Goal: Leave review/rating: Leave review/rating

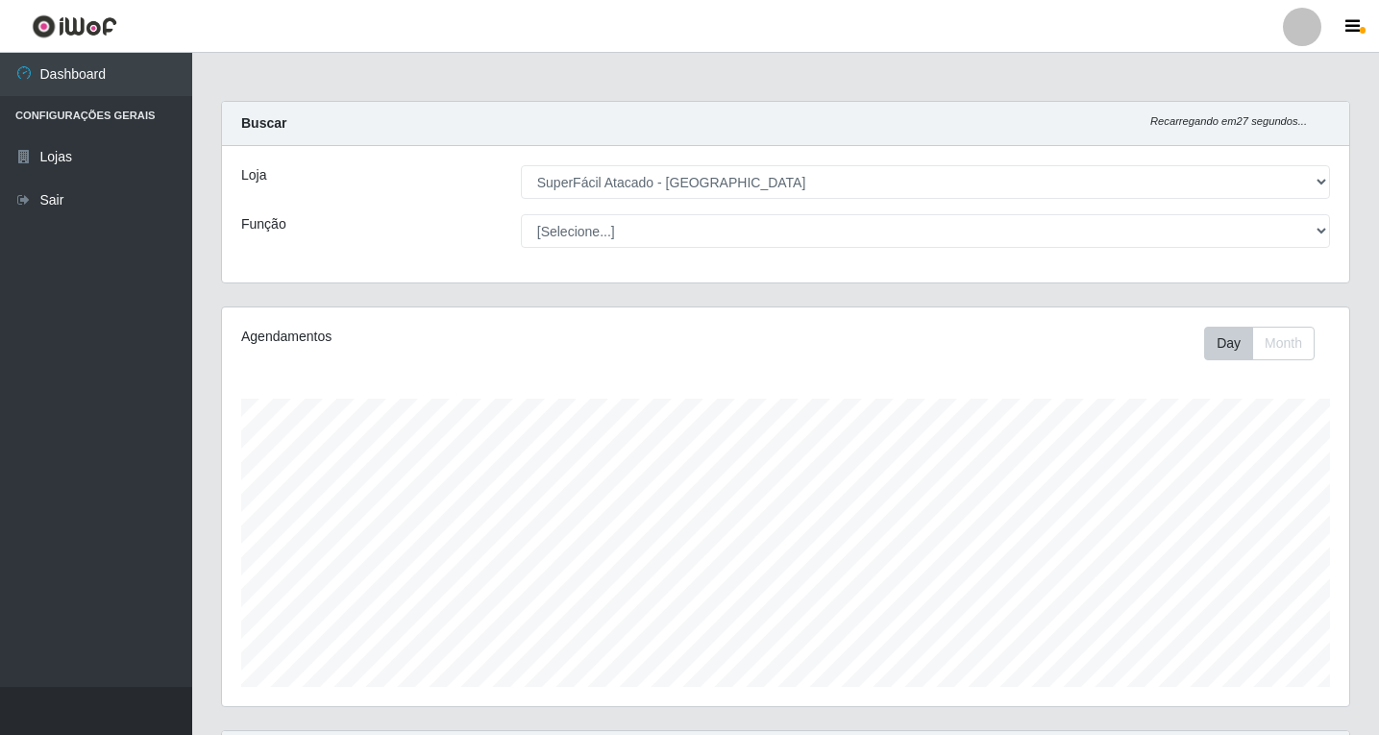
select select "503"
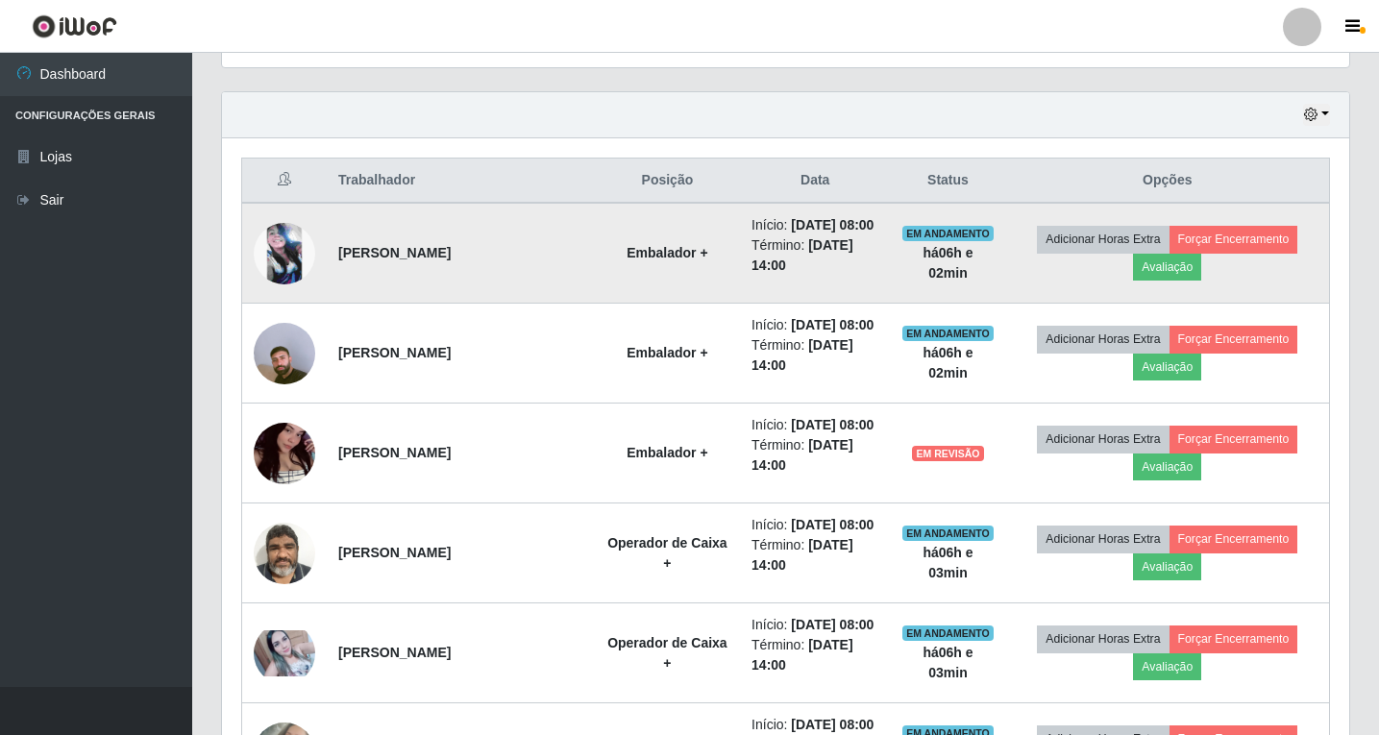
scroll to position [673, 0]
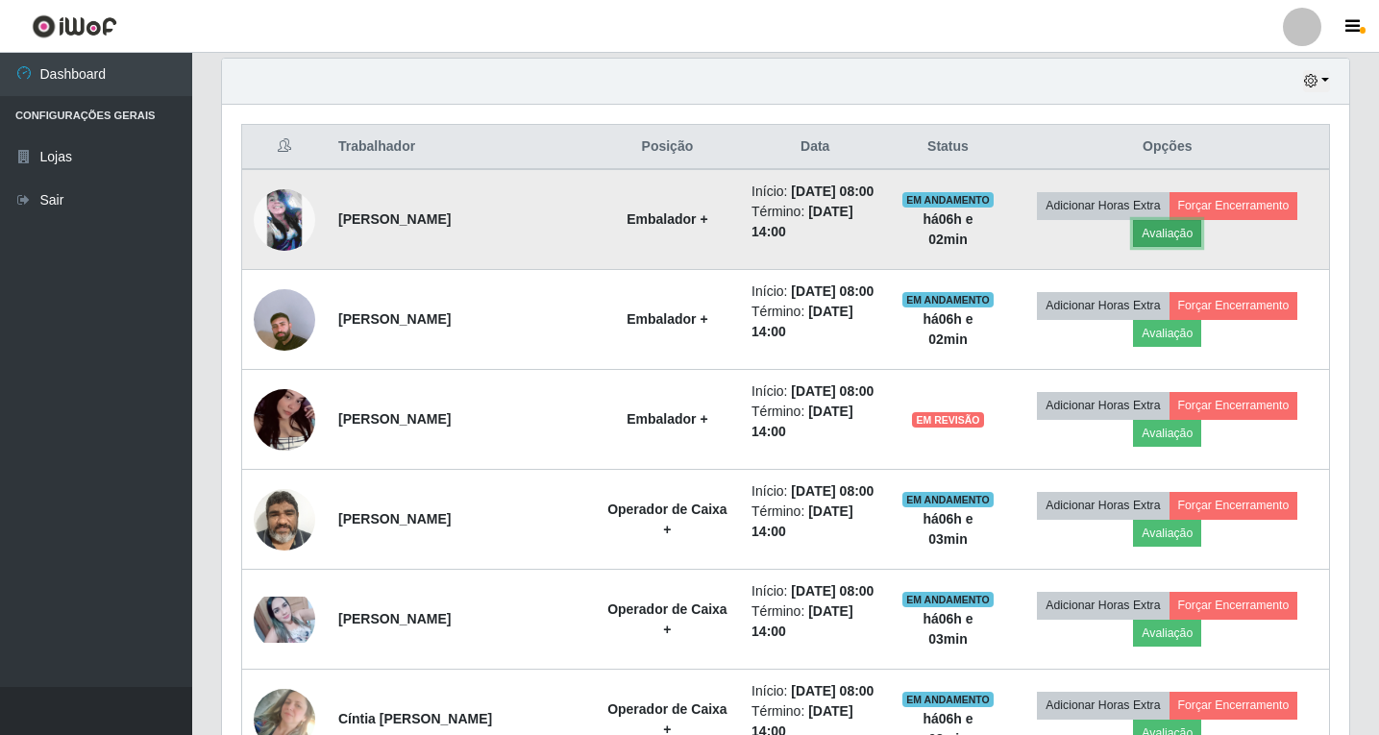
click at [1184, 247] on button "Avaliação" at bounding box center [1167, 233] width 68 height 27
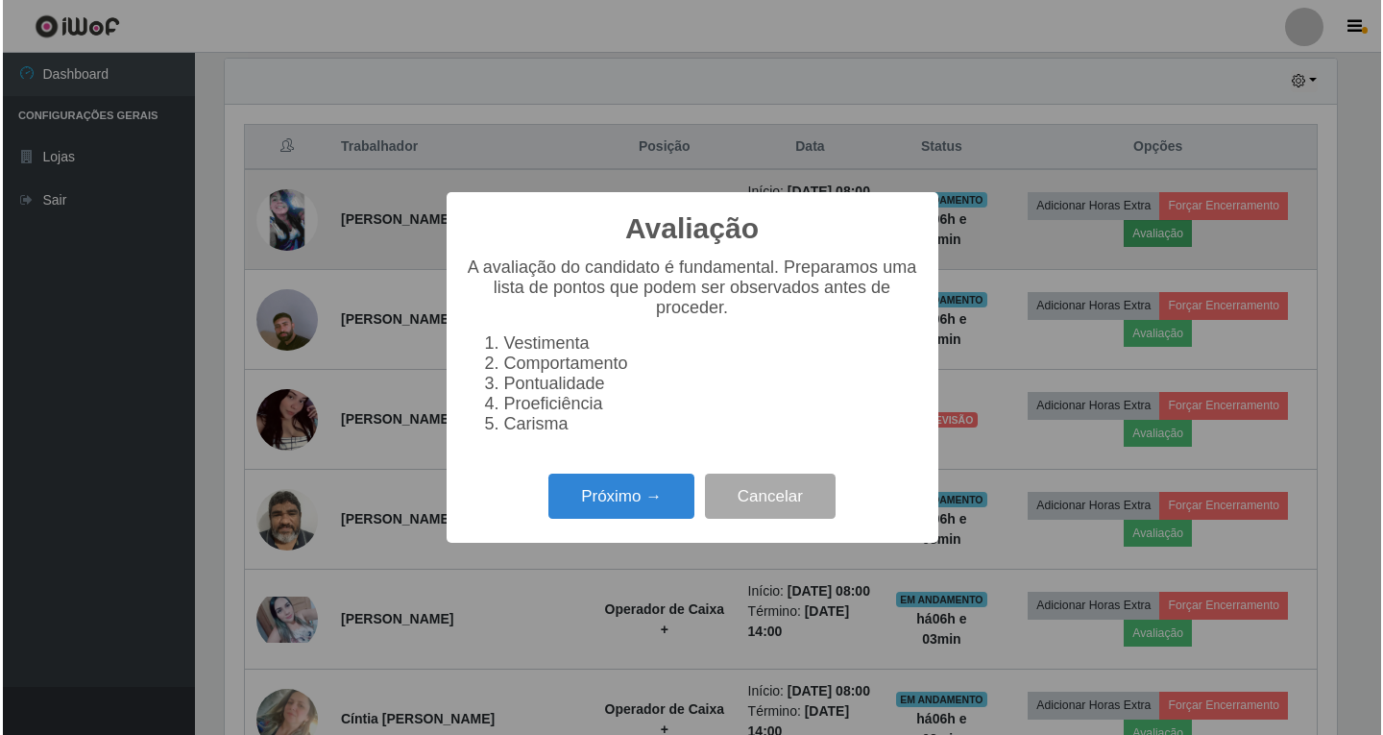
scroll to position [399, 1117]
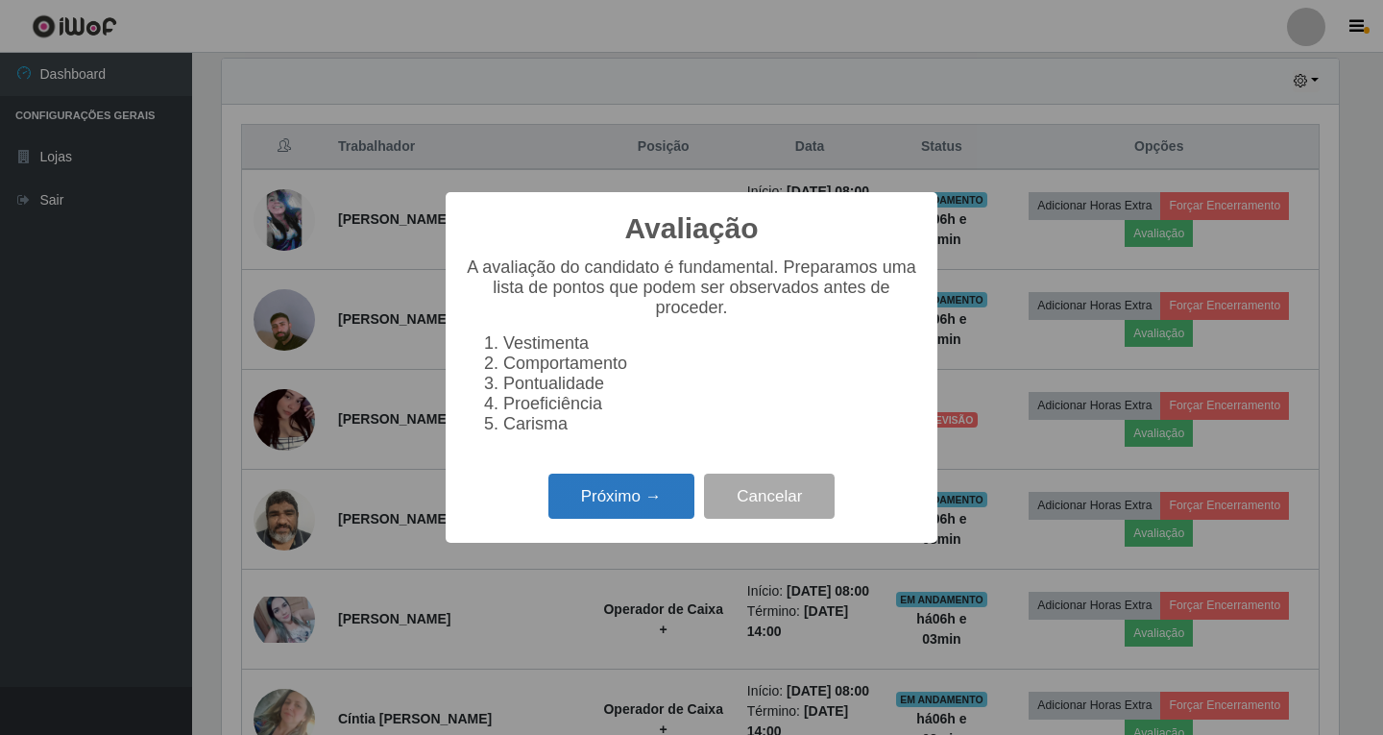
click at [638, 510] on button "Próximo →" at bounding box center [622, 496] width 146 height 45
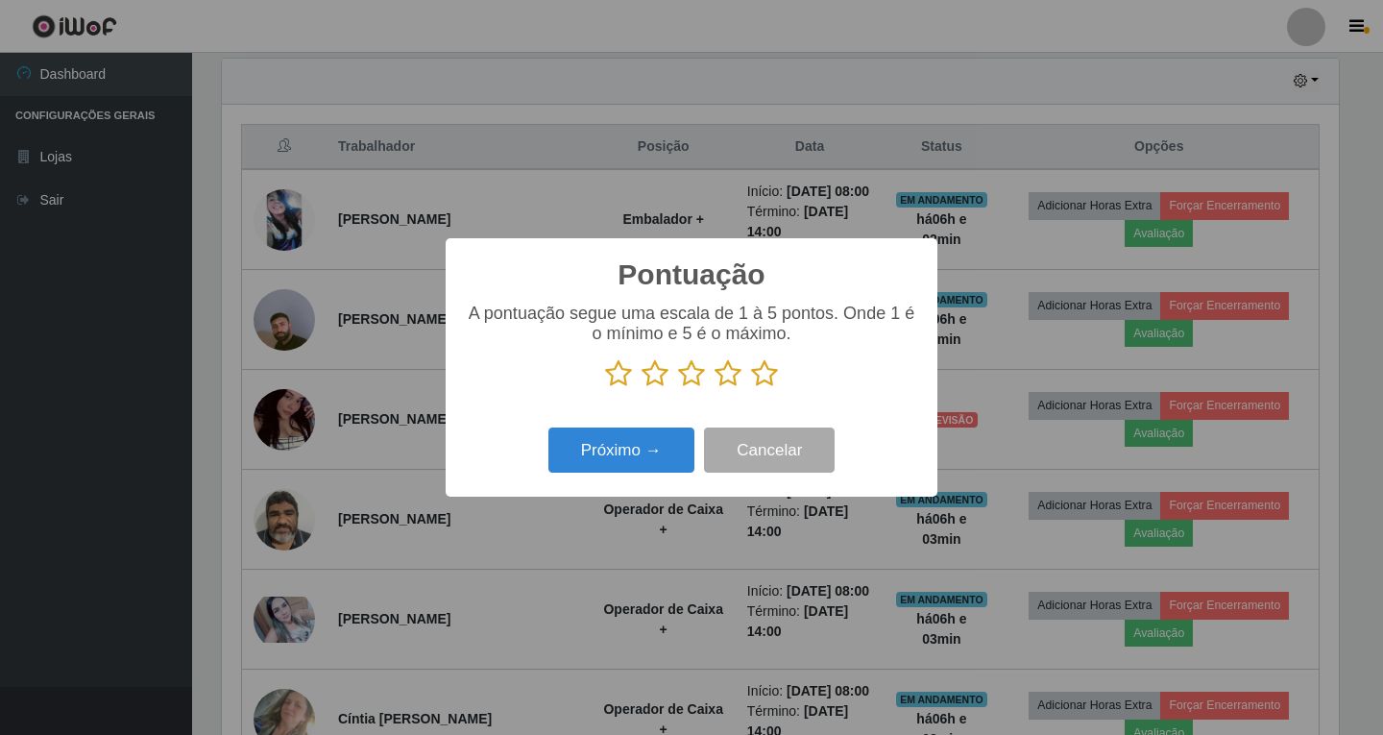
scroll to position [960360, 959641]
click at [726, 378] on icon at bounding box center [728, 373] width 27 height 29
click at [715, 388] on input "radio" at bounding box center [715, 388] width 0 height 0
click at [669, 455] on button "Próximo →" at bounding box center [622, 450] width 146 height 45
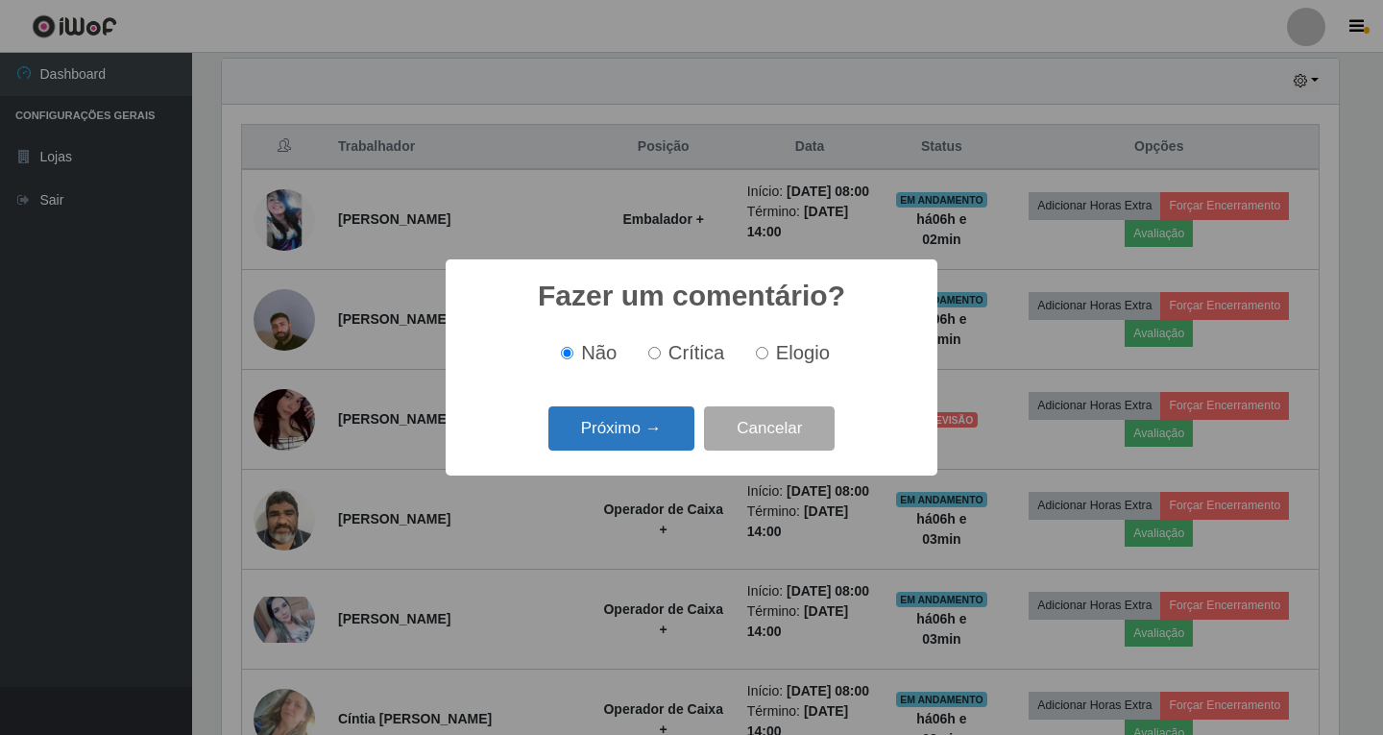
click at [657, 424] on button "Próximo →" at bounding box center [622, 428] width 146 height 45
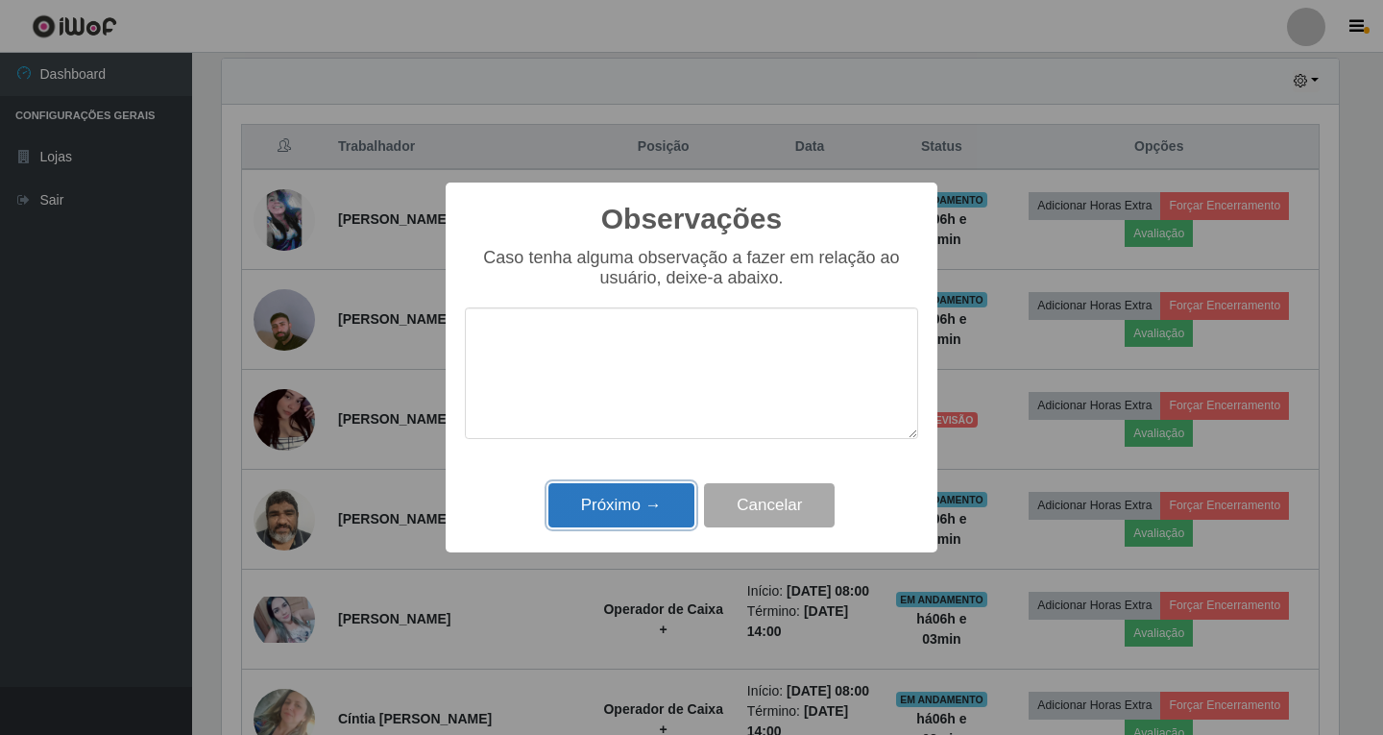
click at [646, 511] on button "Próximo →" at bounding box center [622, 505] width 146 height 45
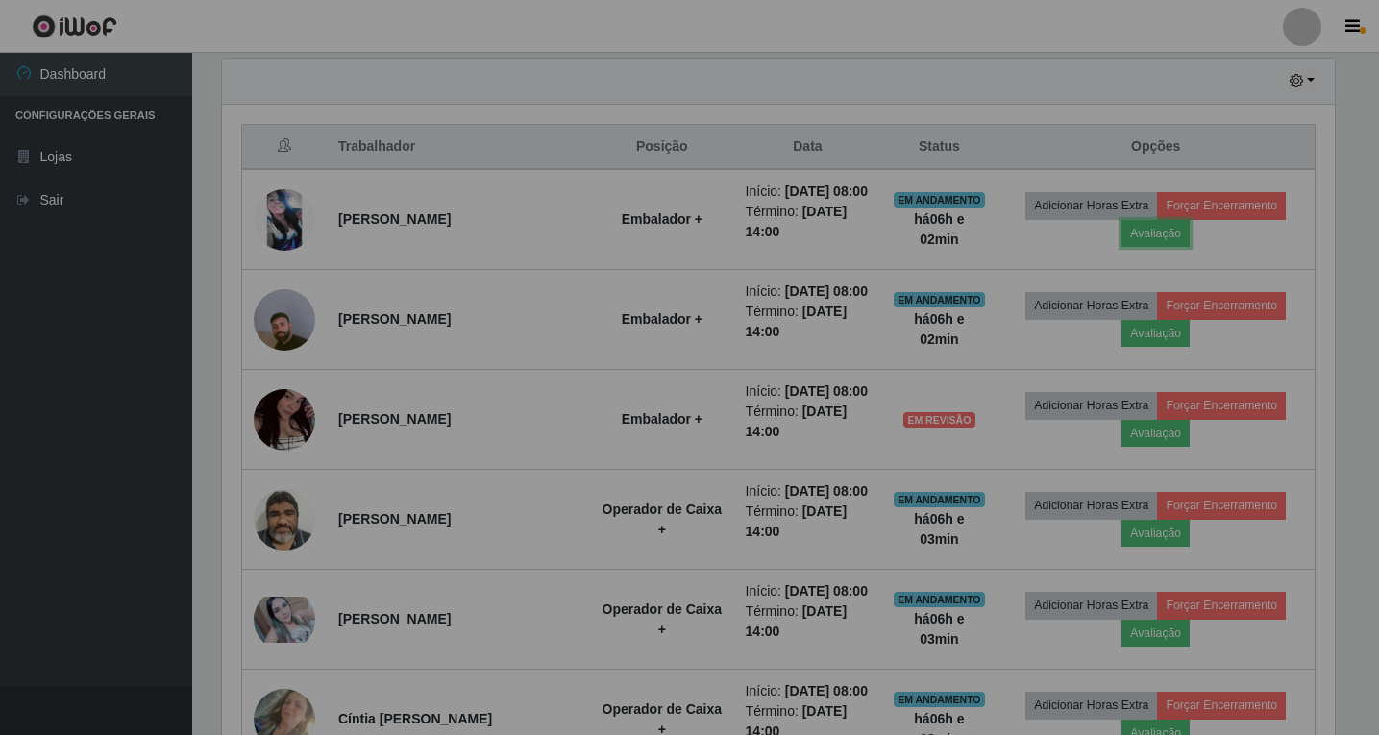
scroll to position [399, 1127]
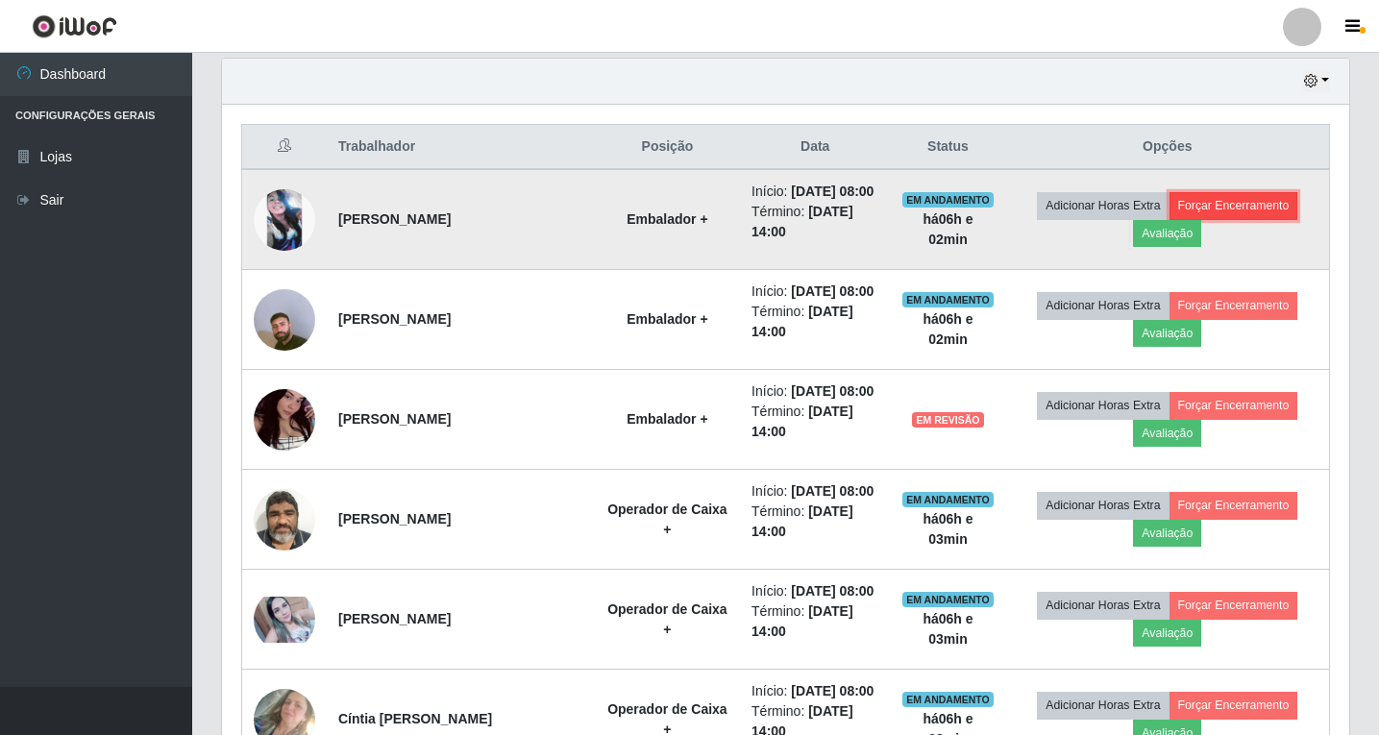
click at [1248, 214] on button "Forçar Encerramento" at bounding box center [1233, 205] width 129 height 27
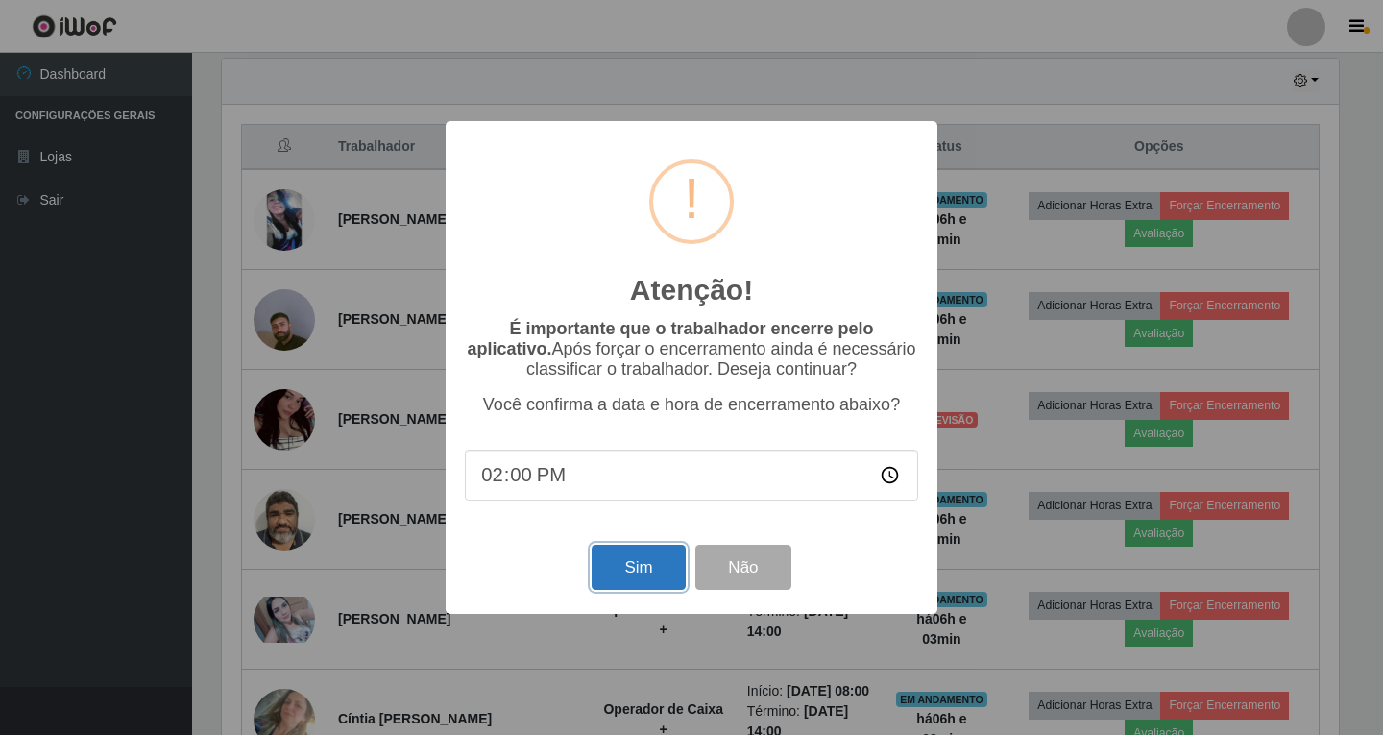
click at [624, 584] on button "Sim" at bounding box center [638, 567] width 93 height 45
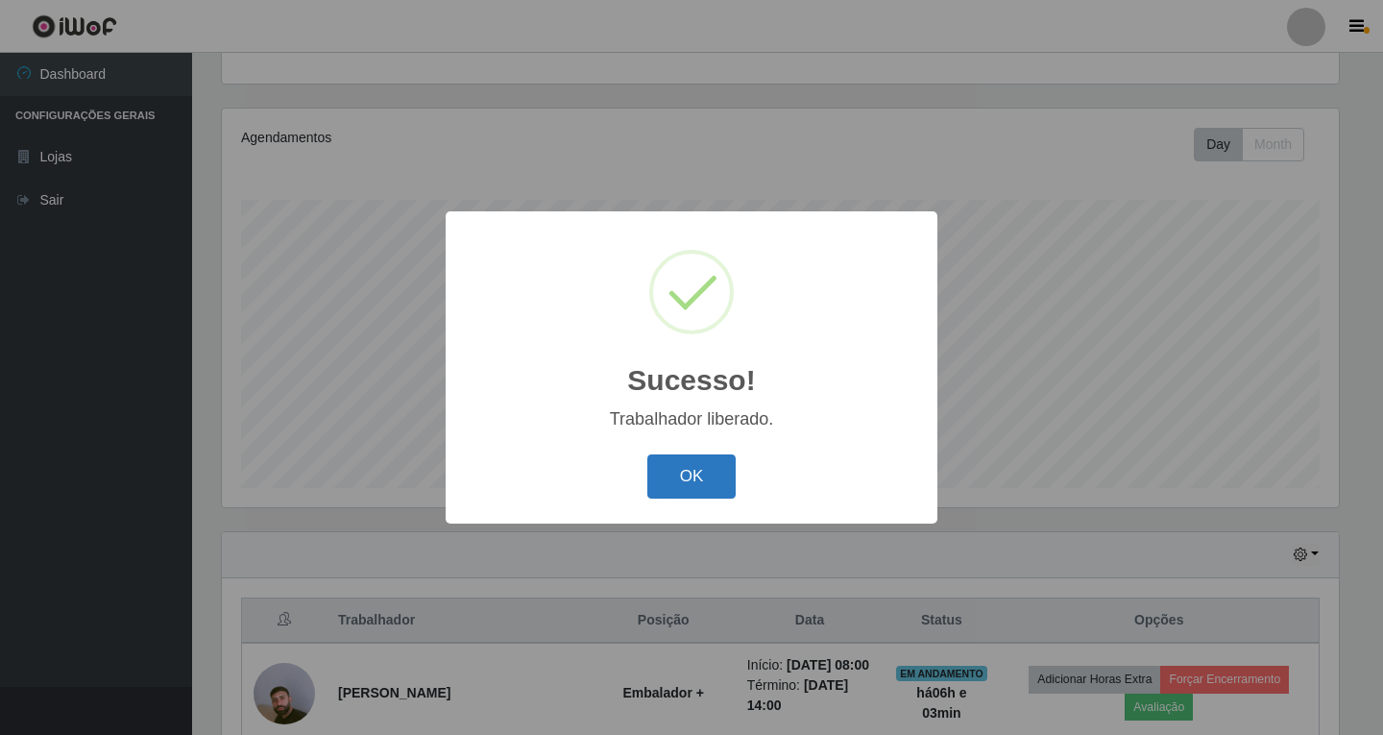
click at [702, 479] on button "OK" at bounding box center [692, 476] width 89 height 45
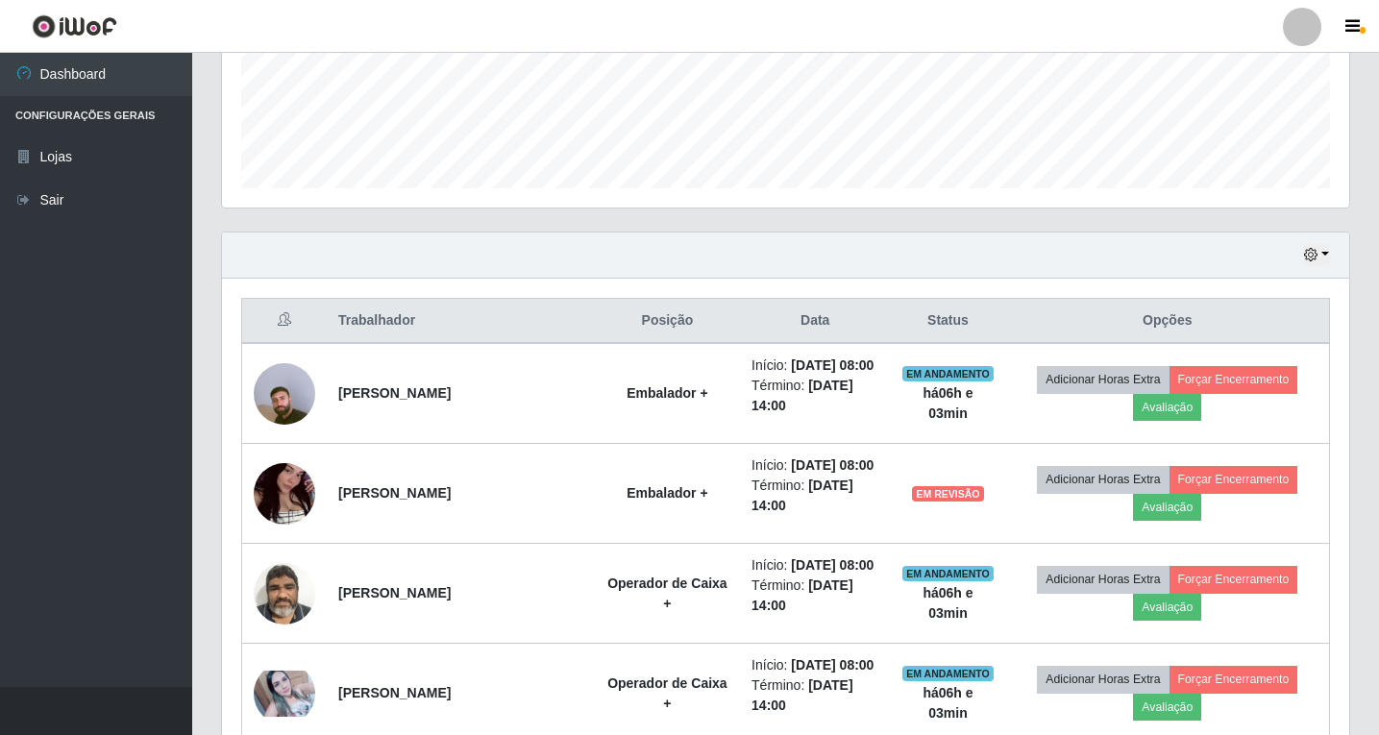
scroll to position [583, 0]
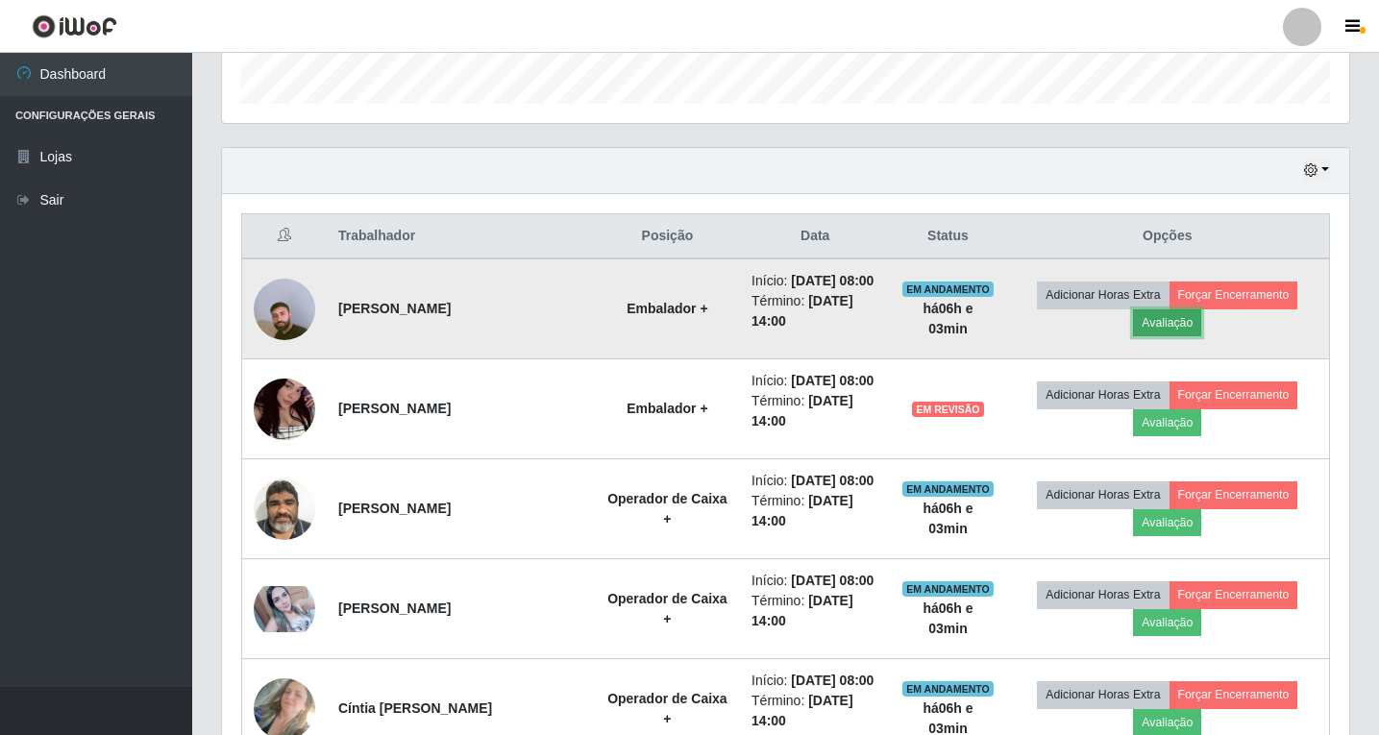
click at [1173, 334] on button "Avaliação" at bounding box center [1167, 322] width 68 height 27
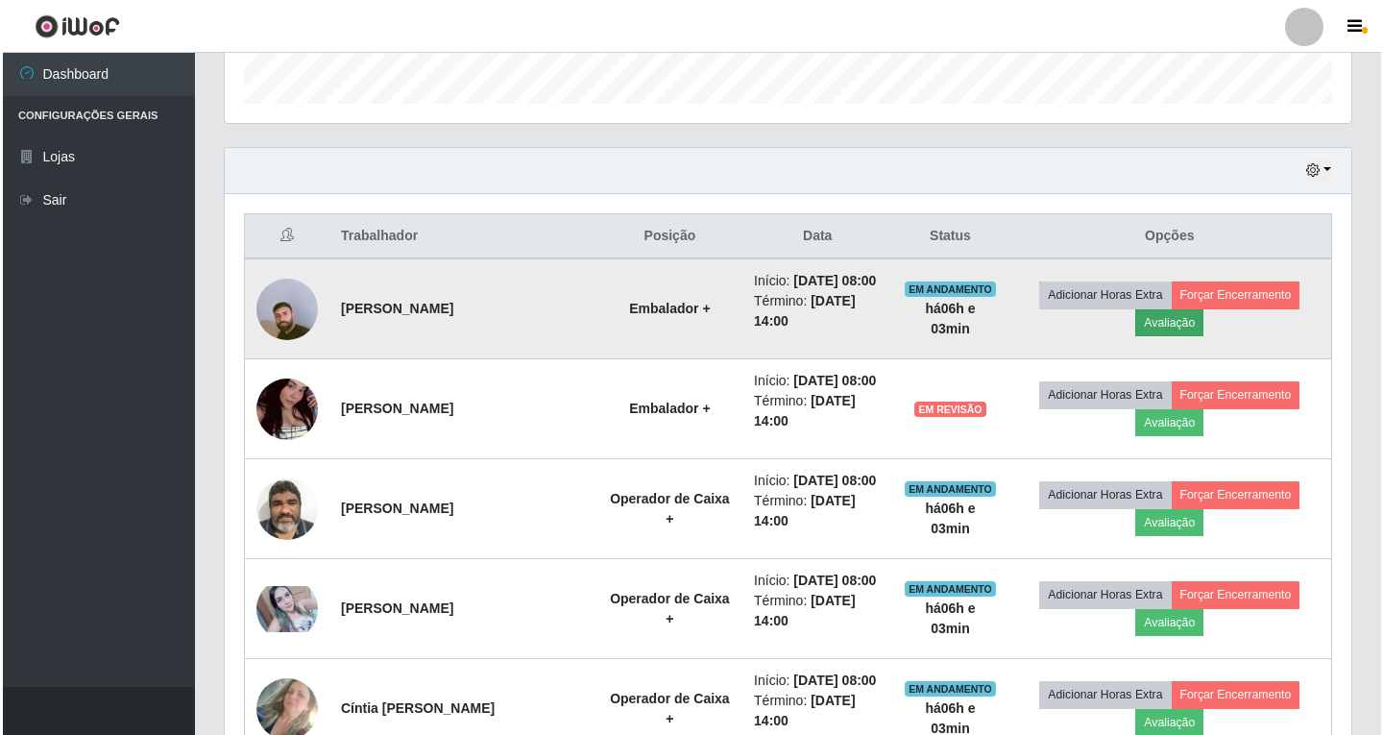
scroll to position [399, 1117]
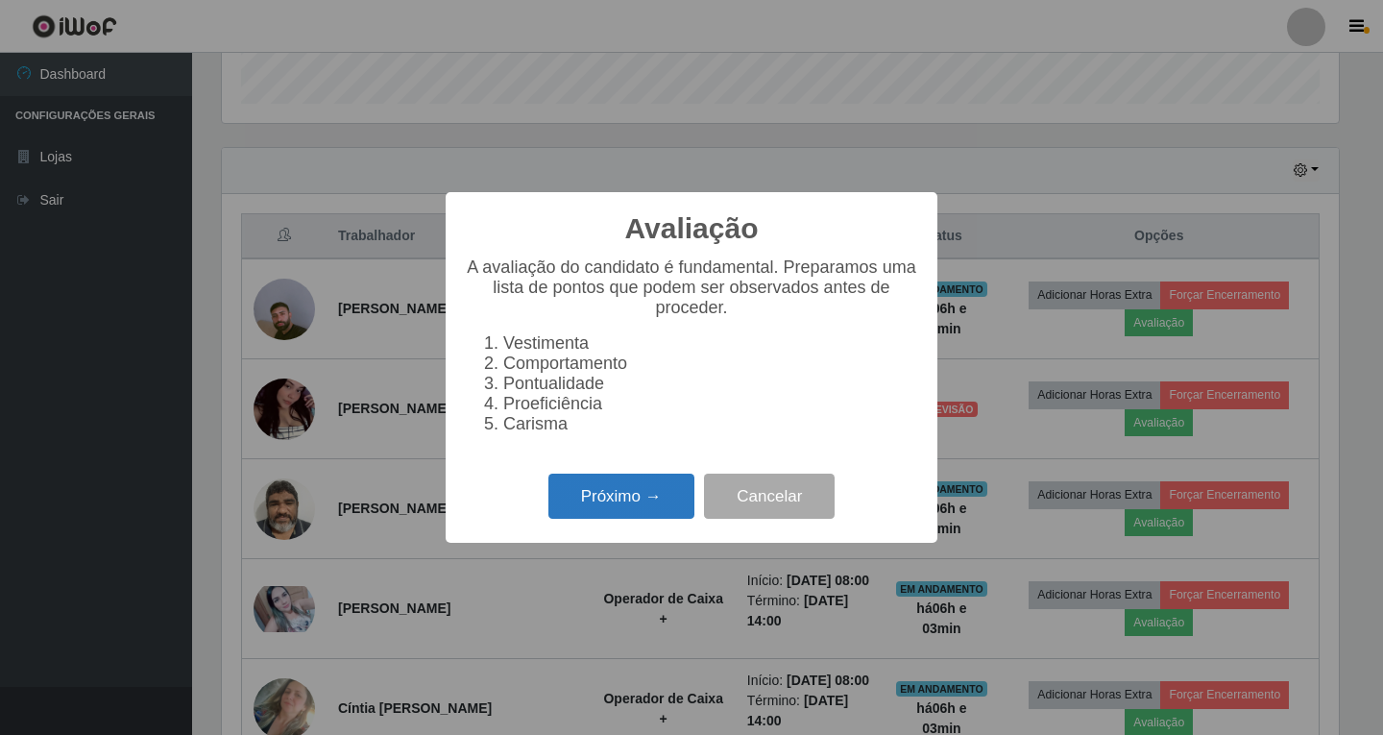
click at [643, 515] on button "Próximo →" at bounding box center [622, 496] width 146 height 45
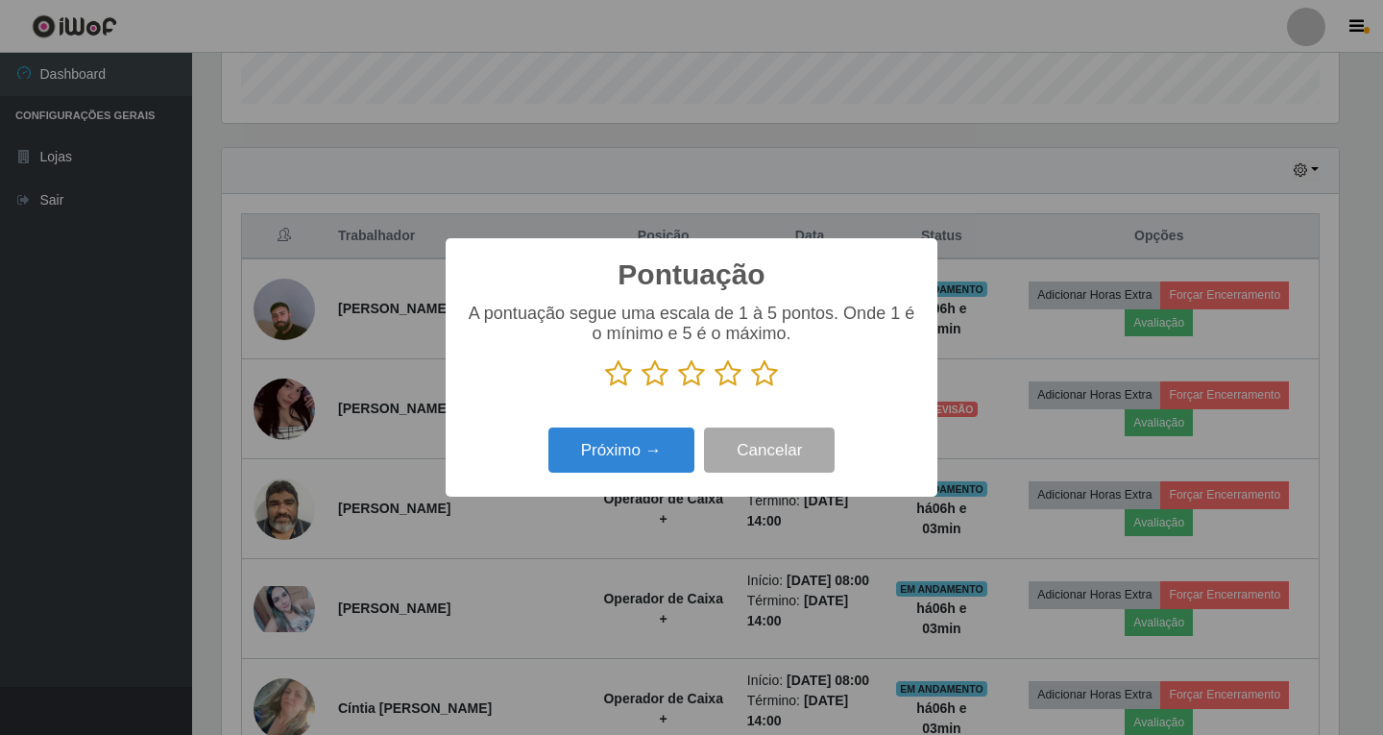
click at [722, 375] on icon at bounding box center [728, 373] width 27 height 29
click at [715, 388] on input "radio" at bounding box center [715, 388] width 0 height 0
click at [630, 447] on button "Próximo →" at bounding box center [622, 450] width 146 height 45
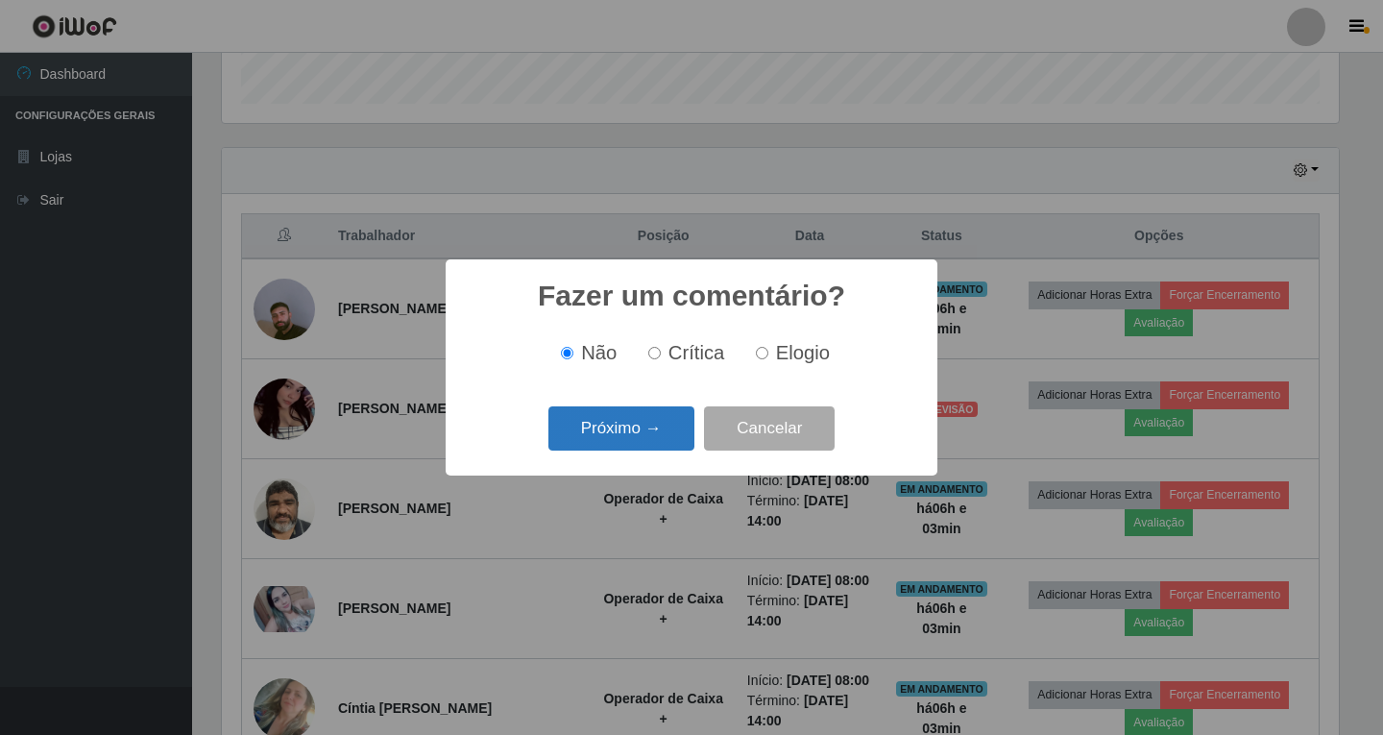
click at [630, 444] on button "Próximo →" at bounding box center [622, 428] width 146 height 45
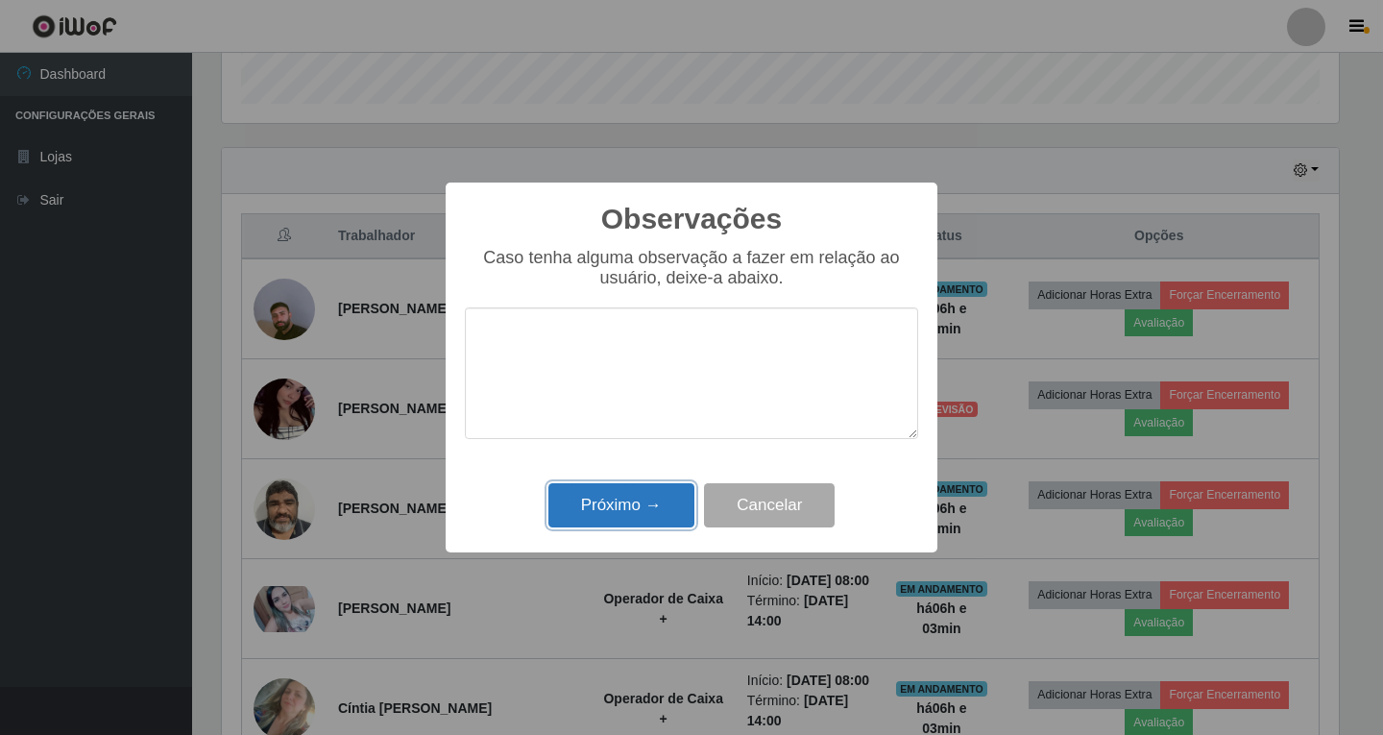
click at [602, 511] on button "Próximo →" at bounding box center [622, 505] width 146 height 45
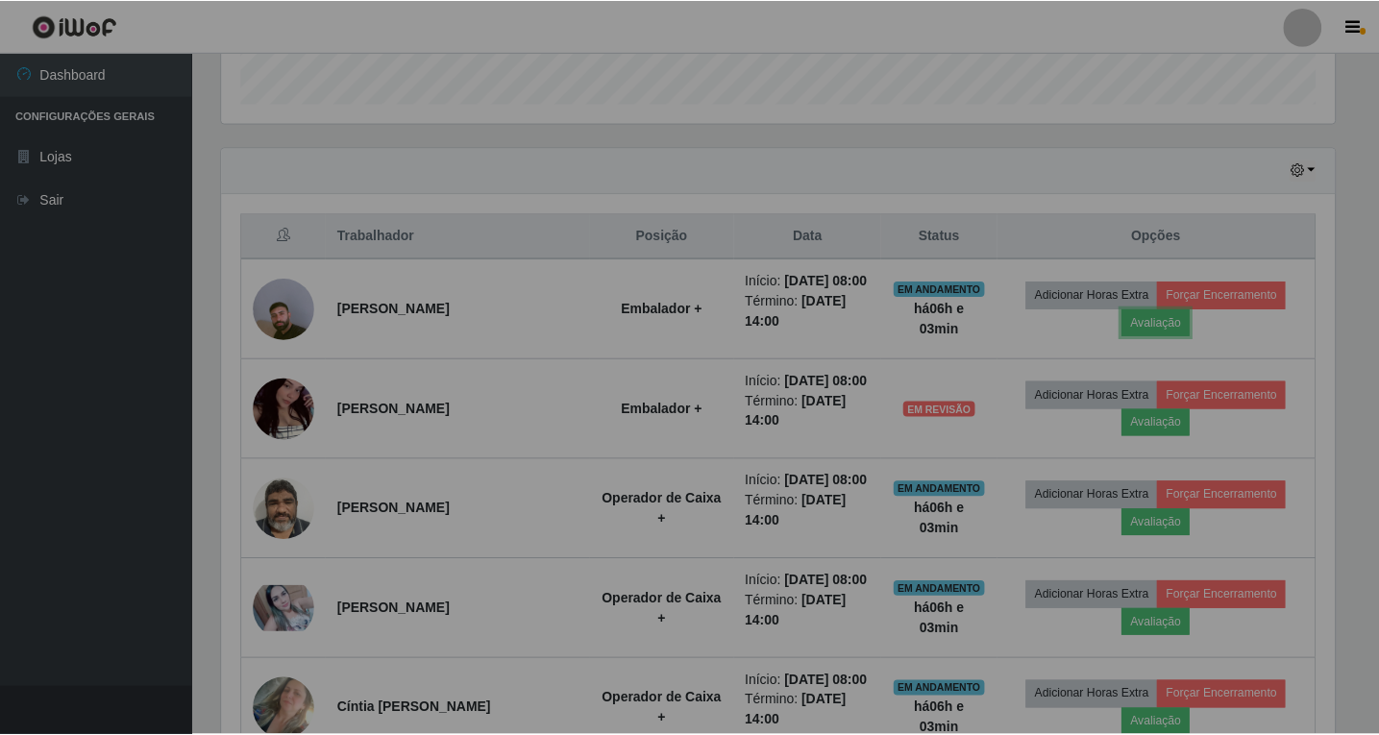
scroll to position [399, 1127]
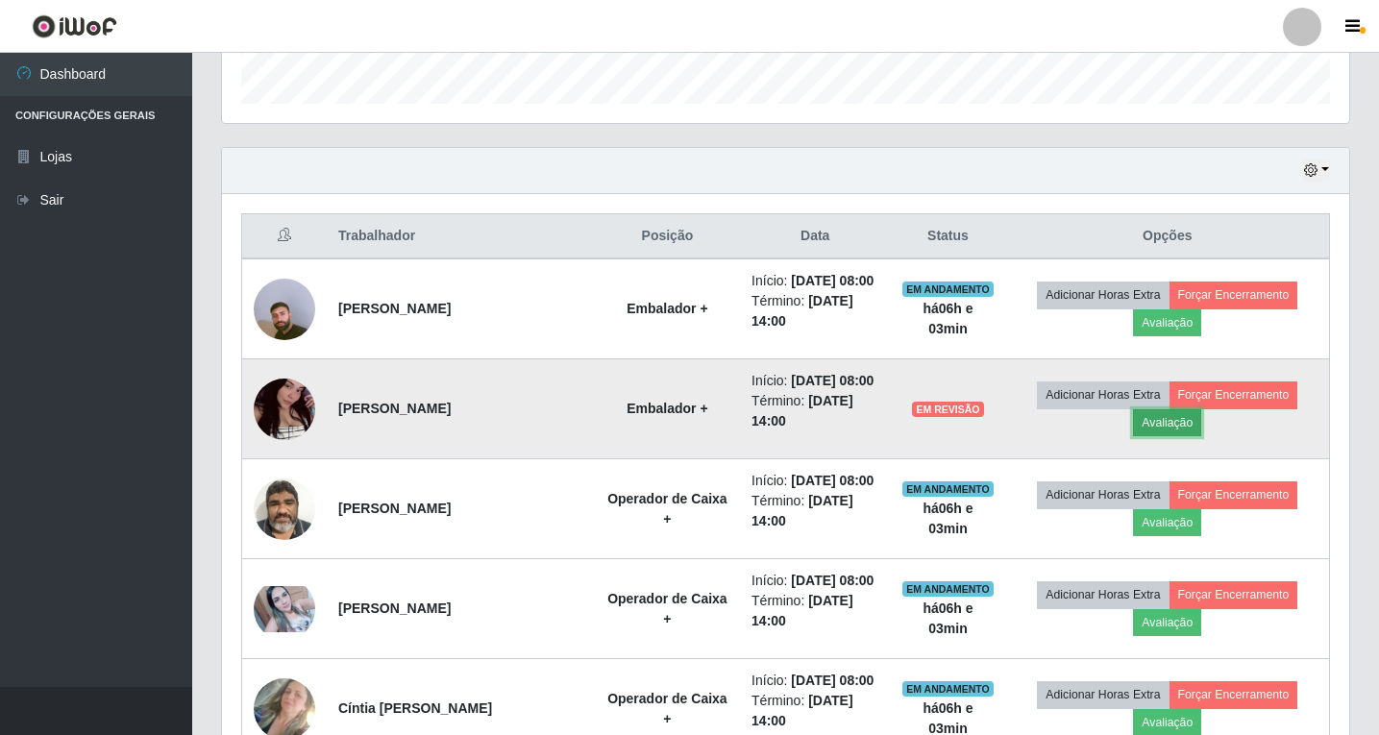
click at [1179, 436] on button "Avaliação" at bounding box center [1167, 422] width 68 height 27
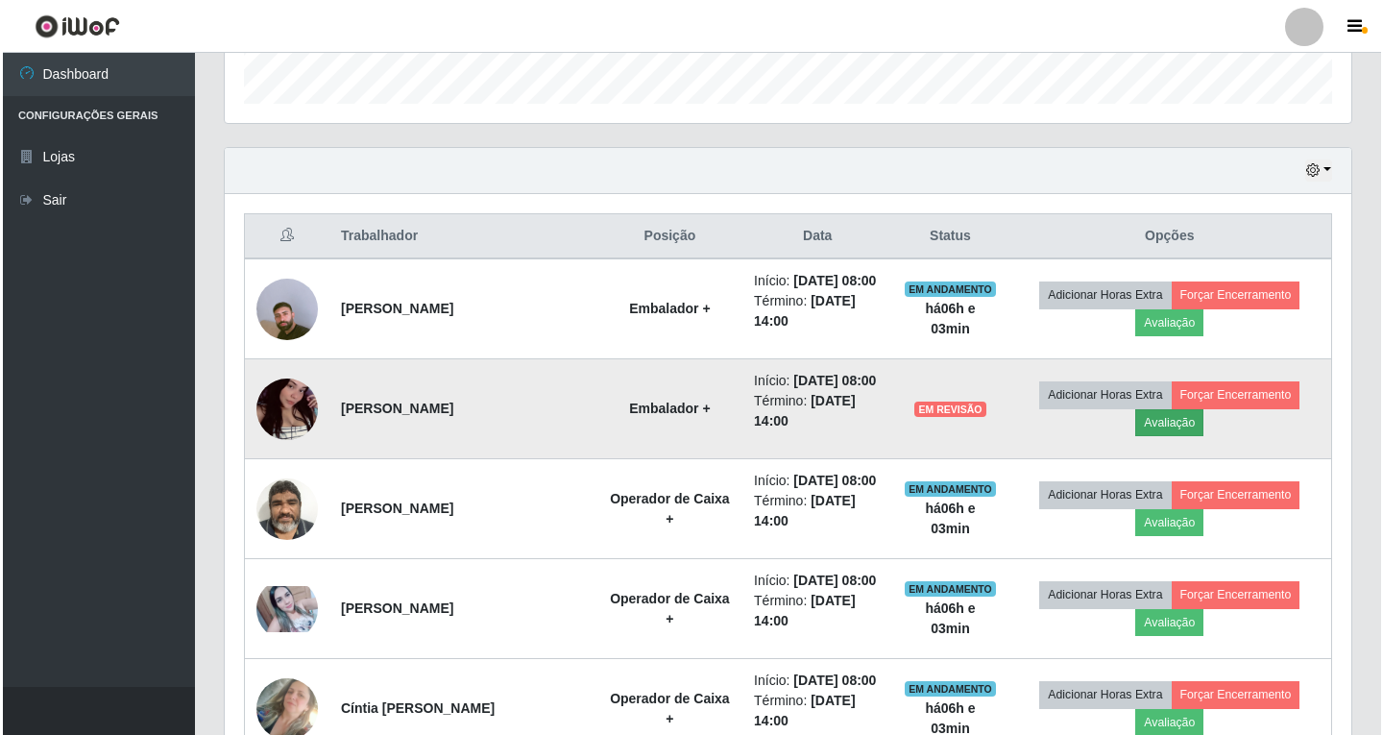
scroll to position [399, 1117]
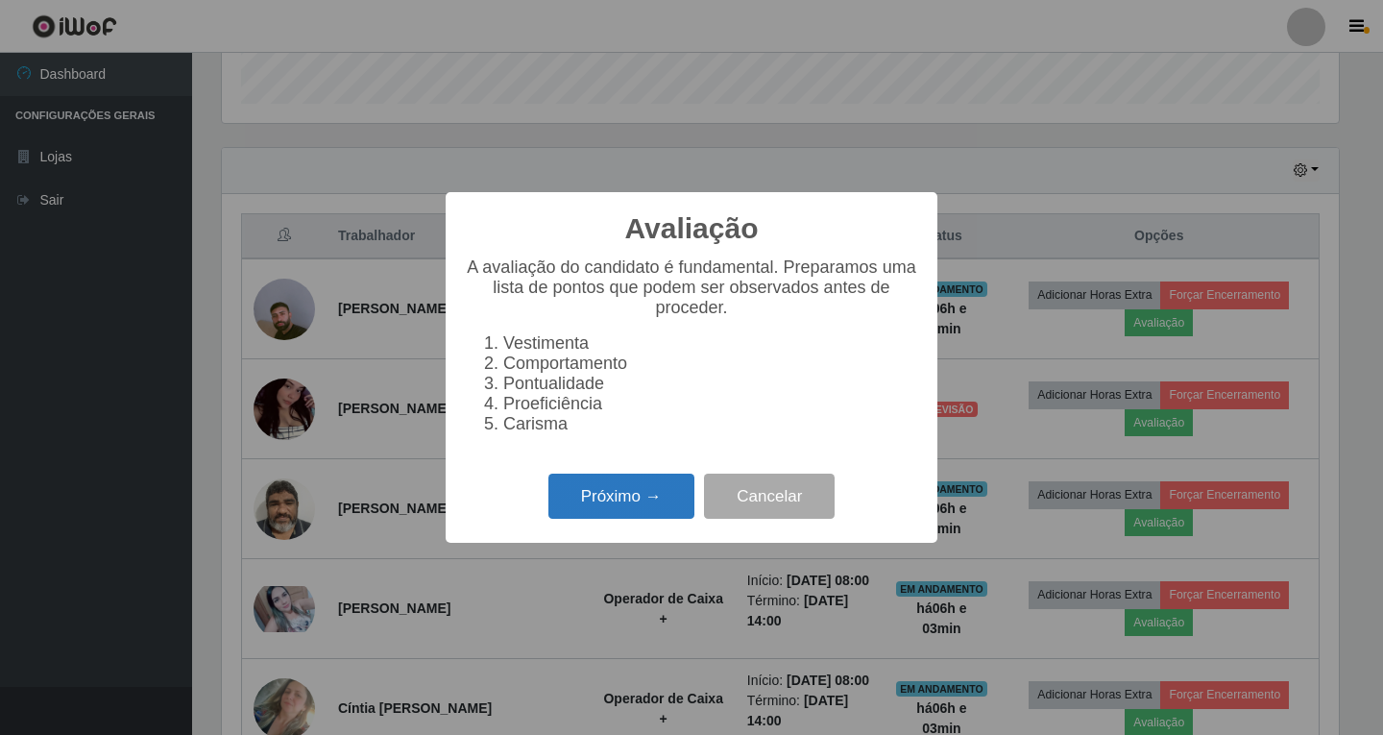
click at [668, 501] on button "Próximo →" at bounding box center [622, 496] width 146 height 45
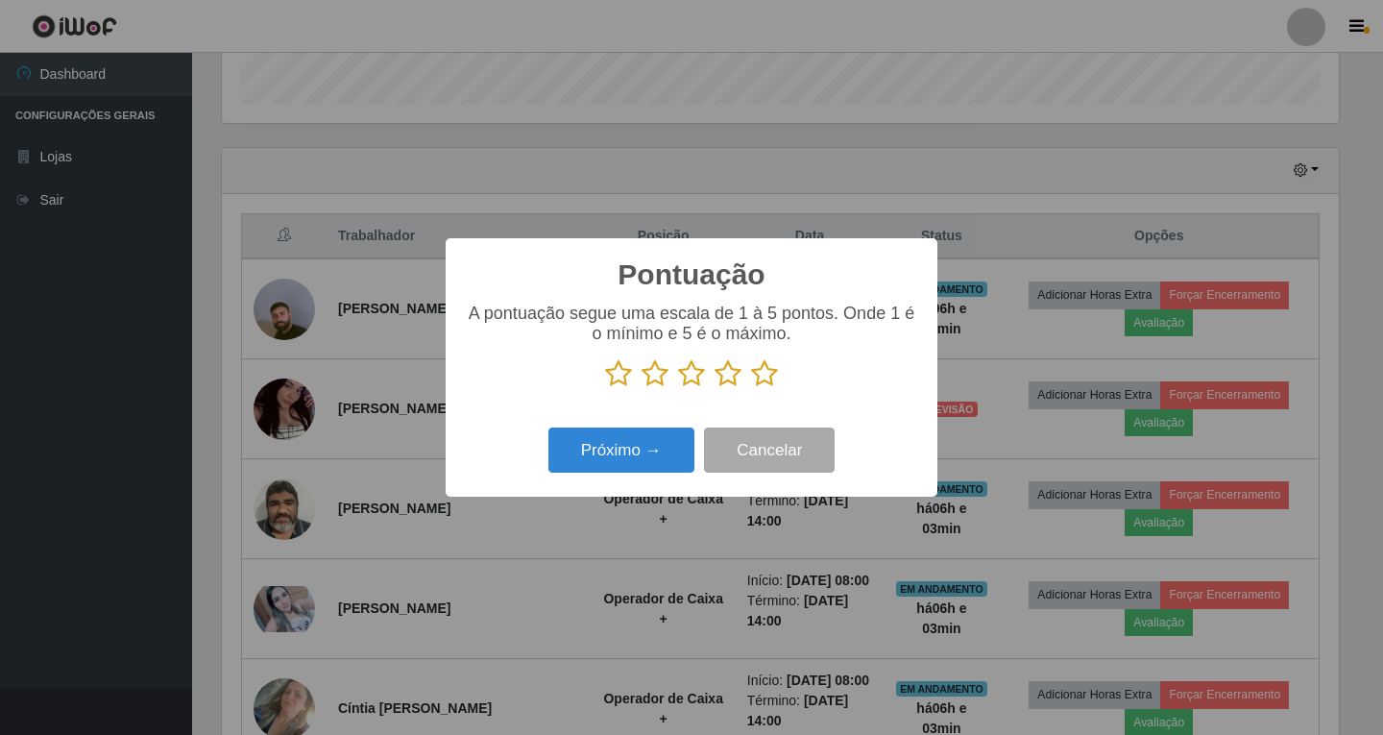
click at [725, 379] on icon at bounding box center [728, 373] width 27 height 29
click at [715, 388] on input "radio" at bounding box center [715, 388] width 0 height 0
click at [623, 457] on button "Próximo →" at bounding box center [622, 450] width 146 height 45
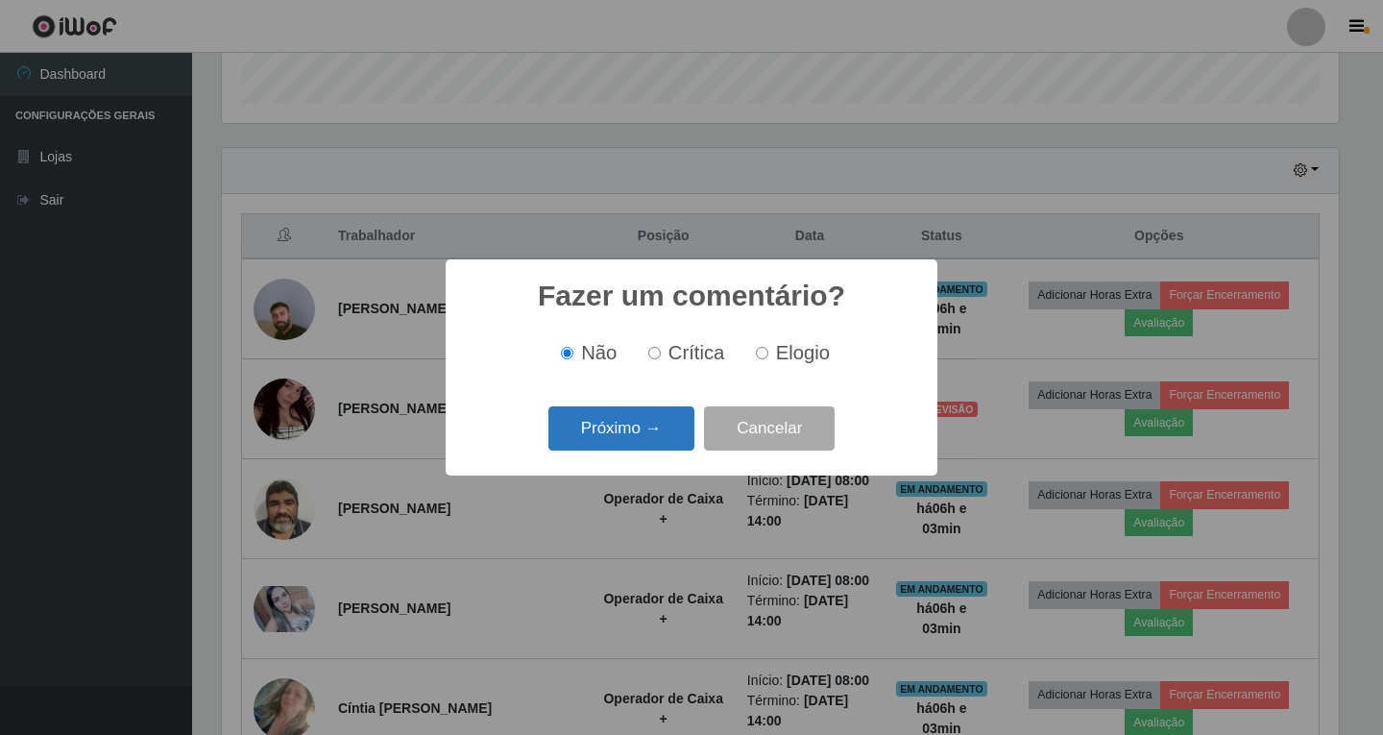
click at [663, 440] on button "Próximo →" at bounding box center [622, 428] width 146 height 45
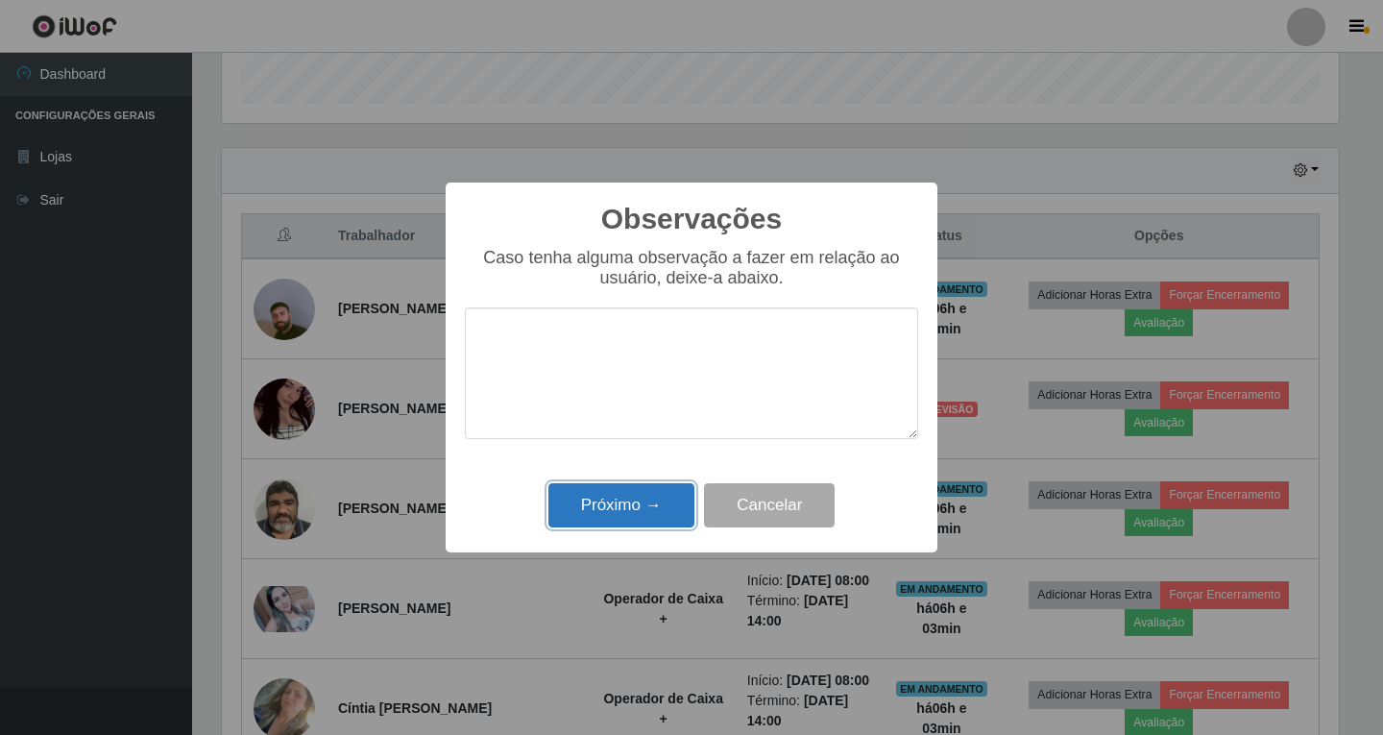
click at [649, 516] on button "Próximo →" at bounding box center [622, 505] width 146 height 45
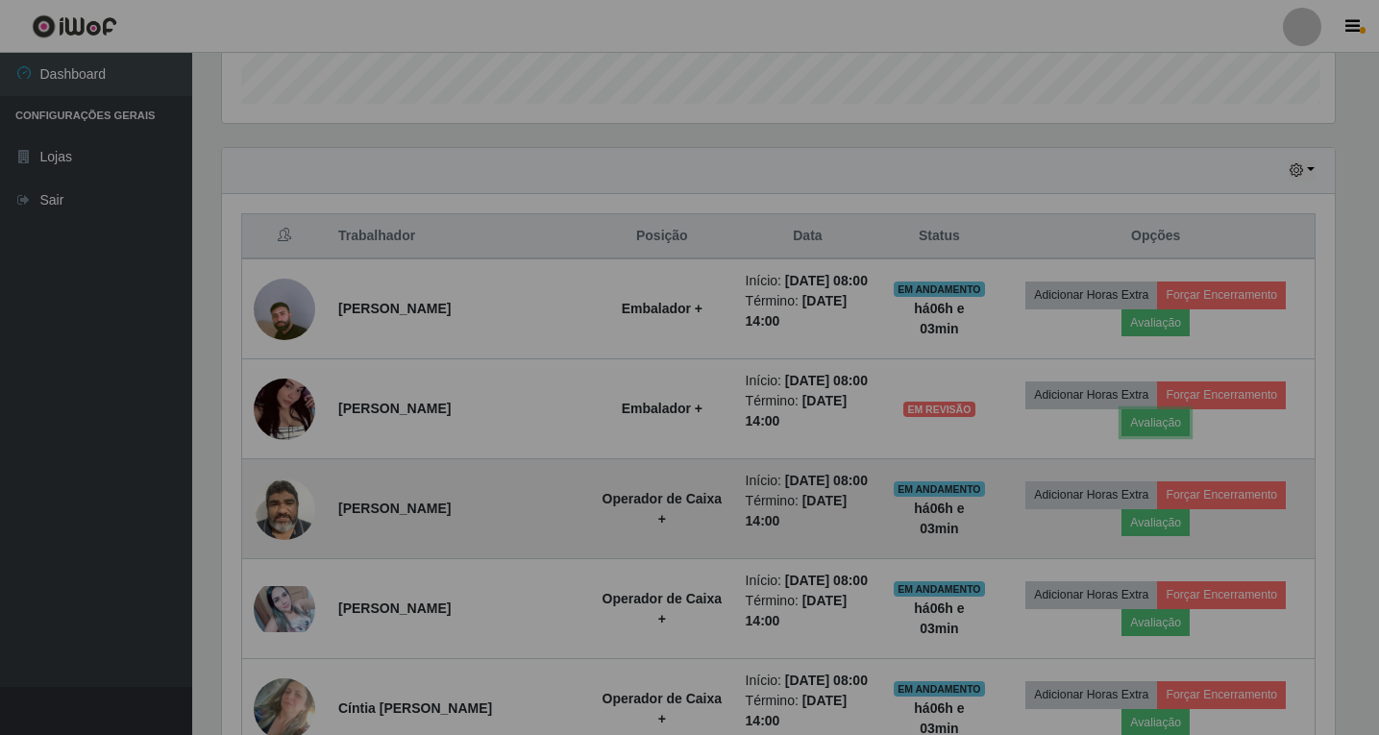
scroll to position [0, 0]
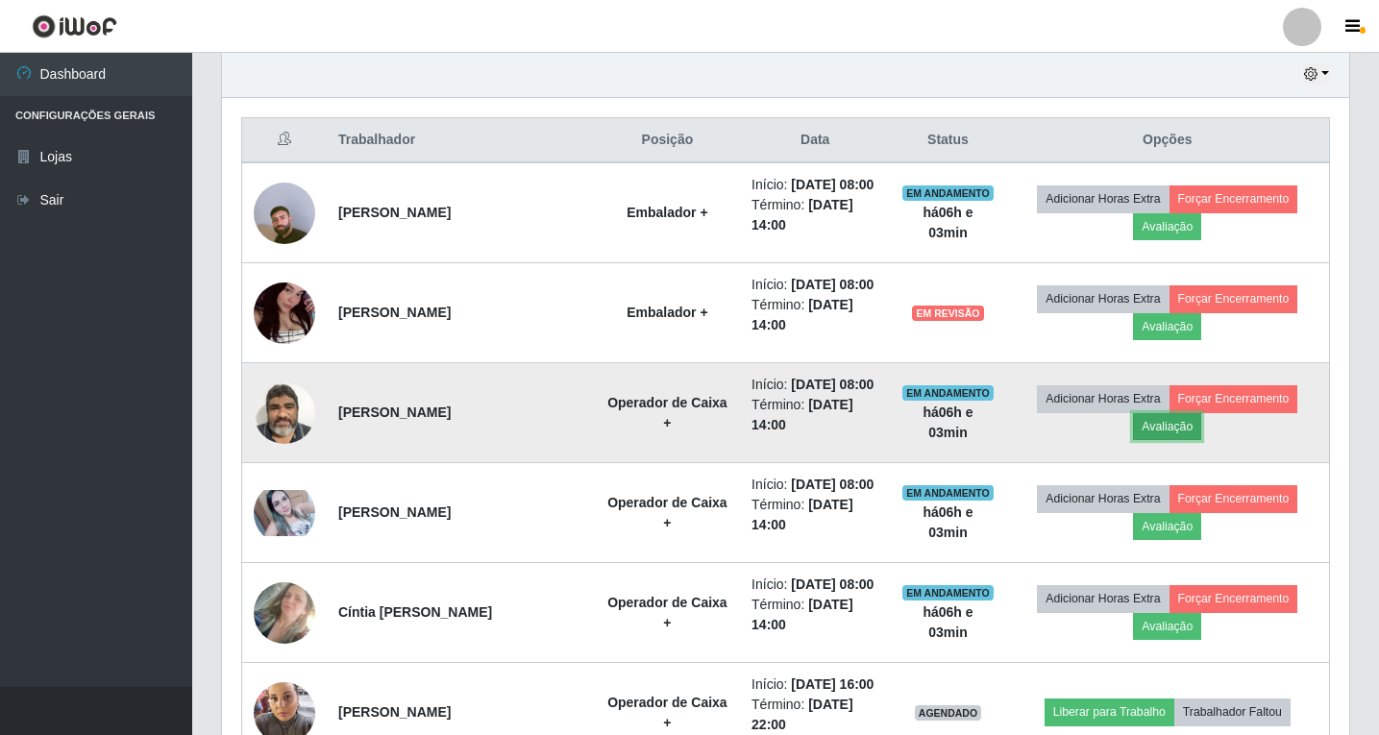
click at [1180, 440] on button "Avaliação" at bounding box center [1167, 426] width 68 height 27
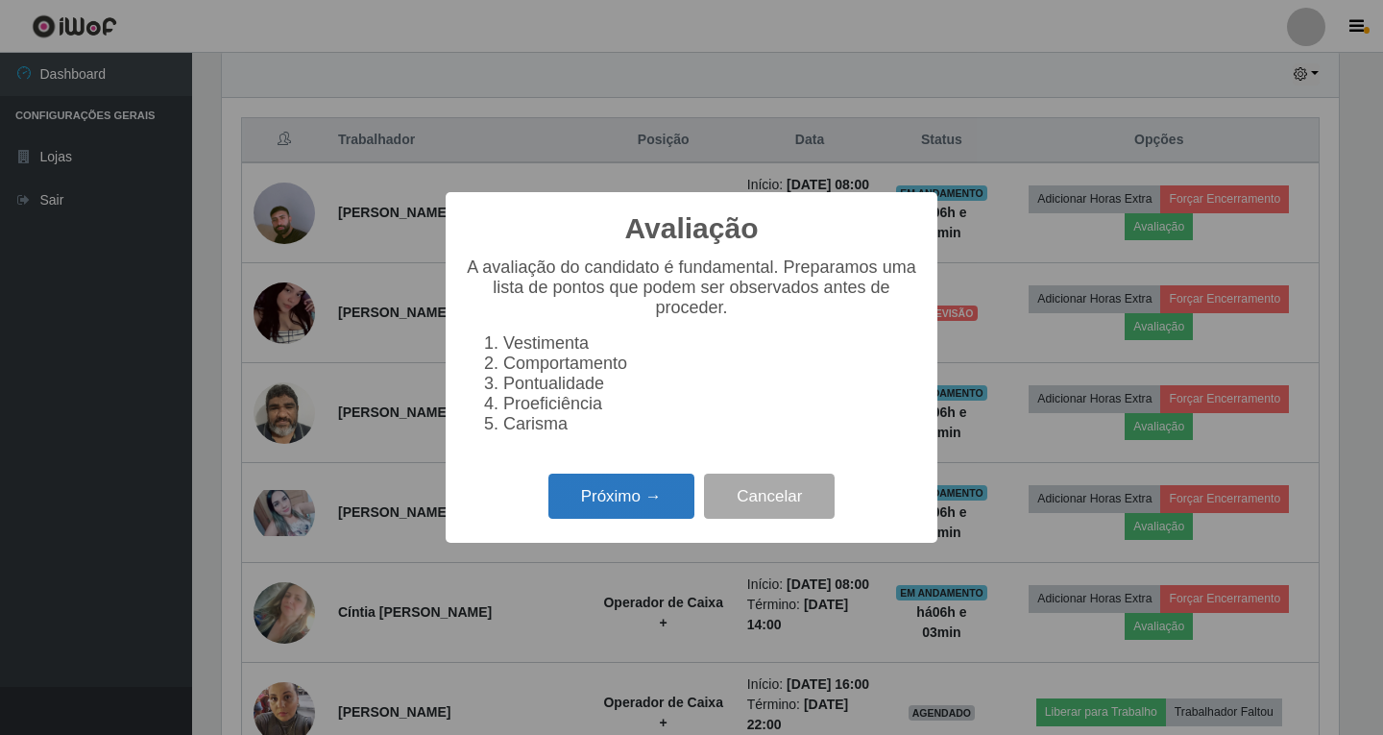
click at [660, 504] on button "Próximo →" at bounding box center [622, 496] width 146 height 45
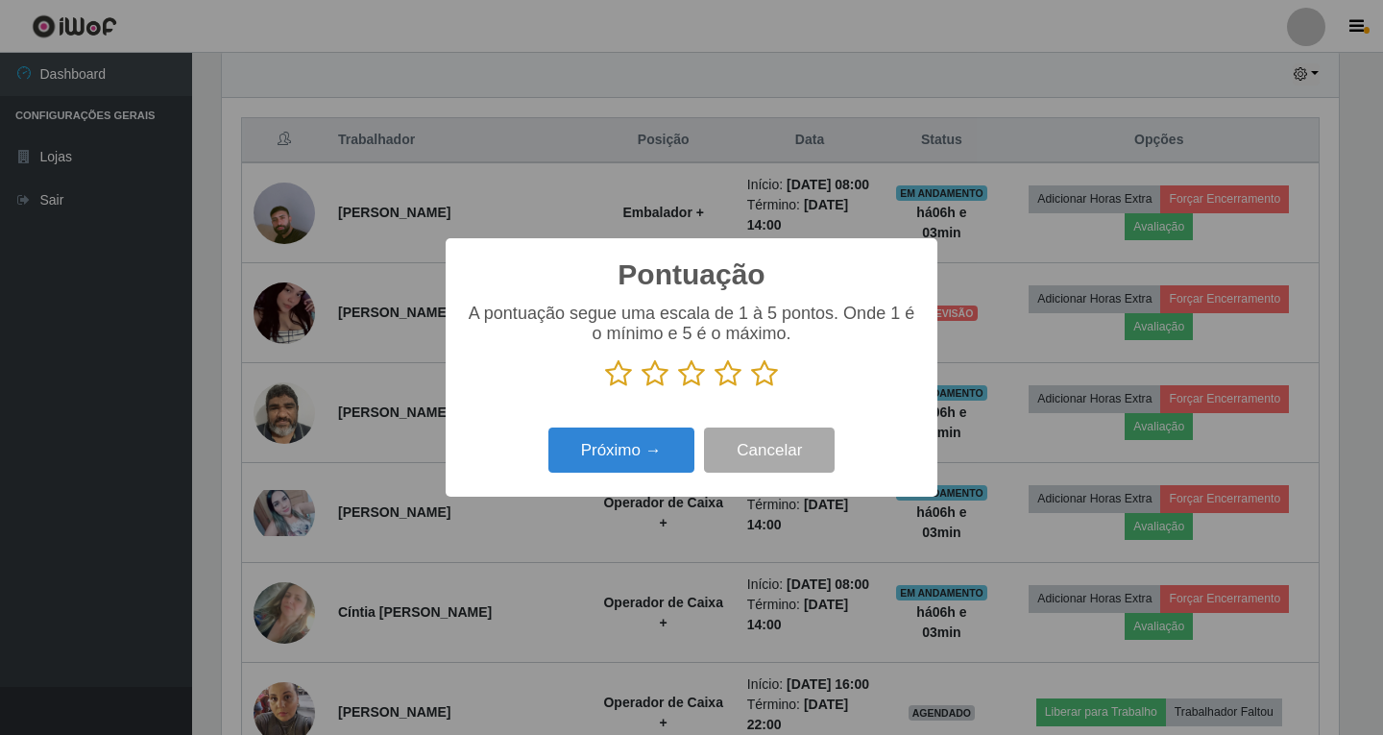
click at [727, 378] on icon at bounding box center [728, 373] width 27 height 29
click at [715, 388] on input "radio" at bounding box center [715, 388] width 0 height 0
click at [653, 459] on button "Próximo →" at bounding box center [622, 450] width 146 height 45
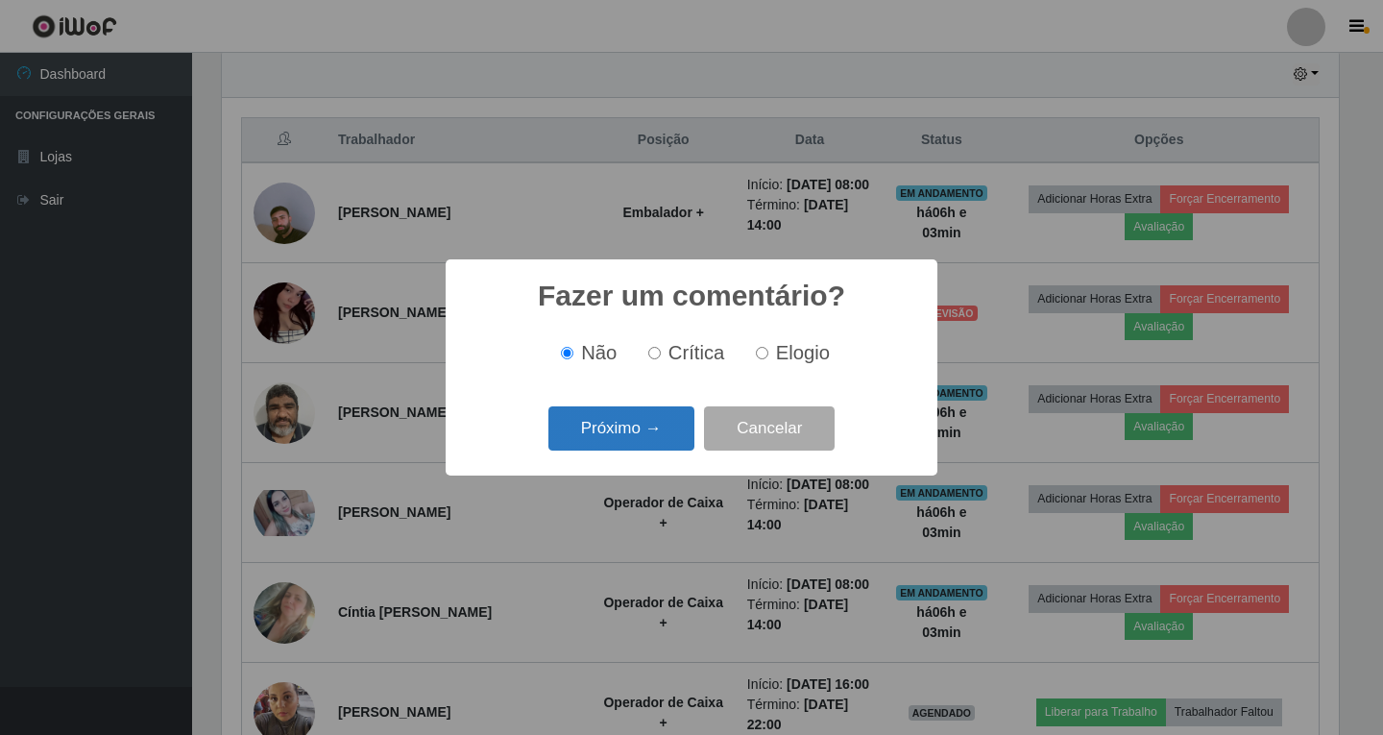
click at [664, 421] on button "Próximo →" at bounding box center [622, 428] width 146 height 45
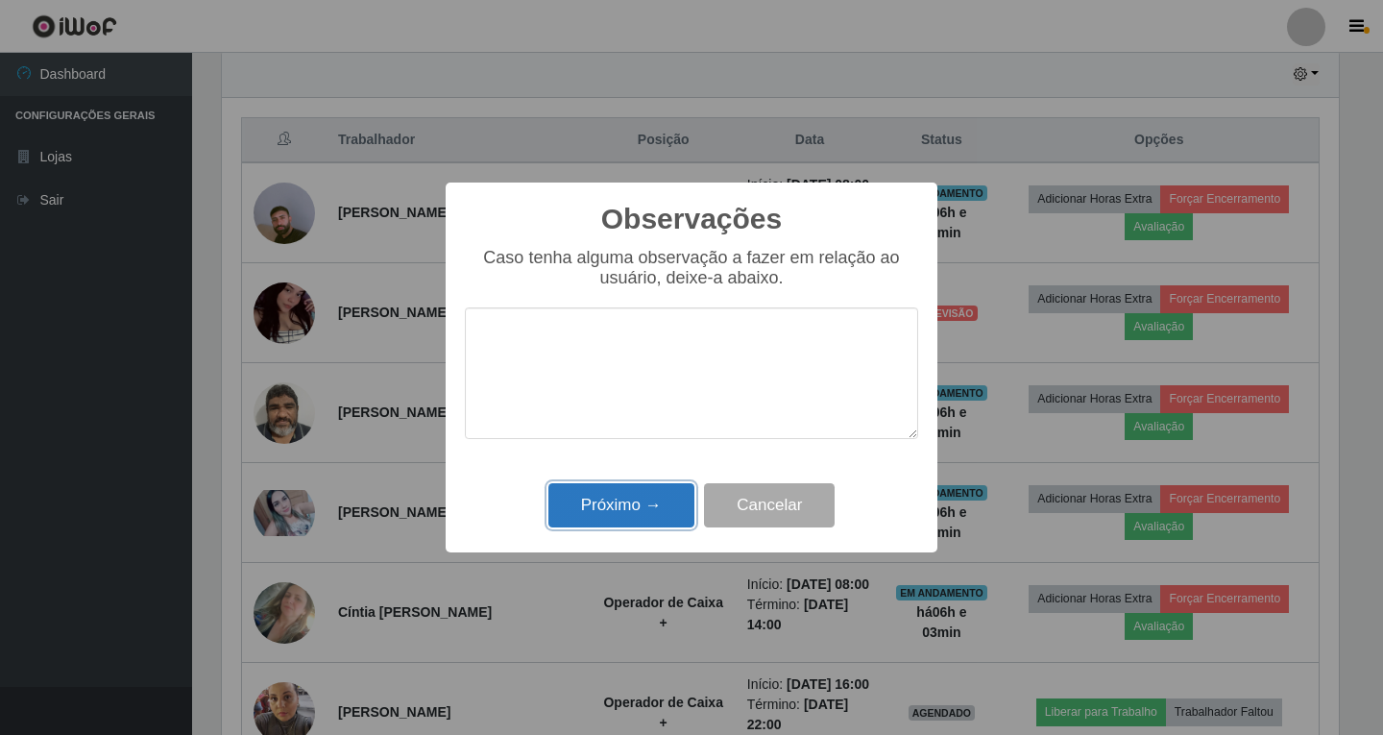
click at [643, 498] on button "Próximo →" at bounding box center [622, 505] width 146 height 45
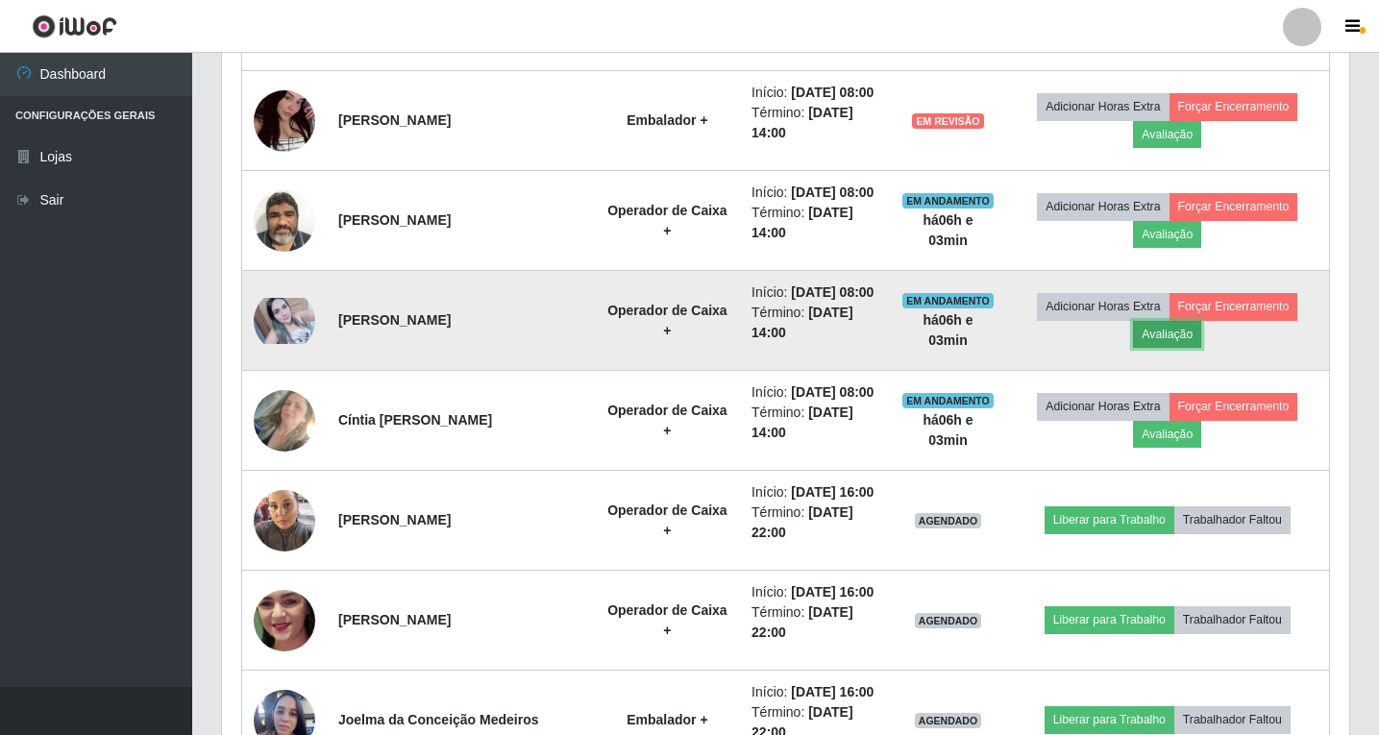
click at [1181, 348] on button "Avaliação" at bounding box center [1167, 334] width 68 height 27
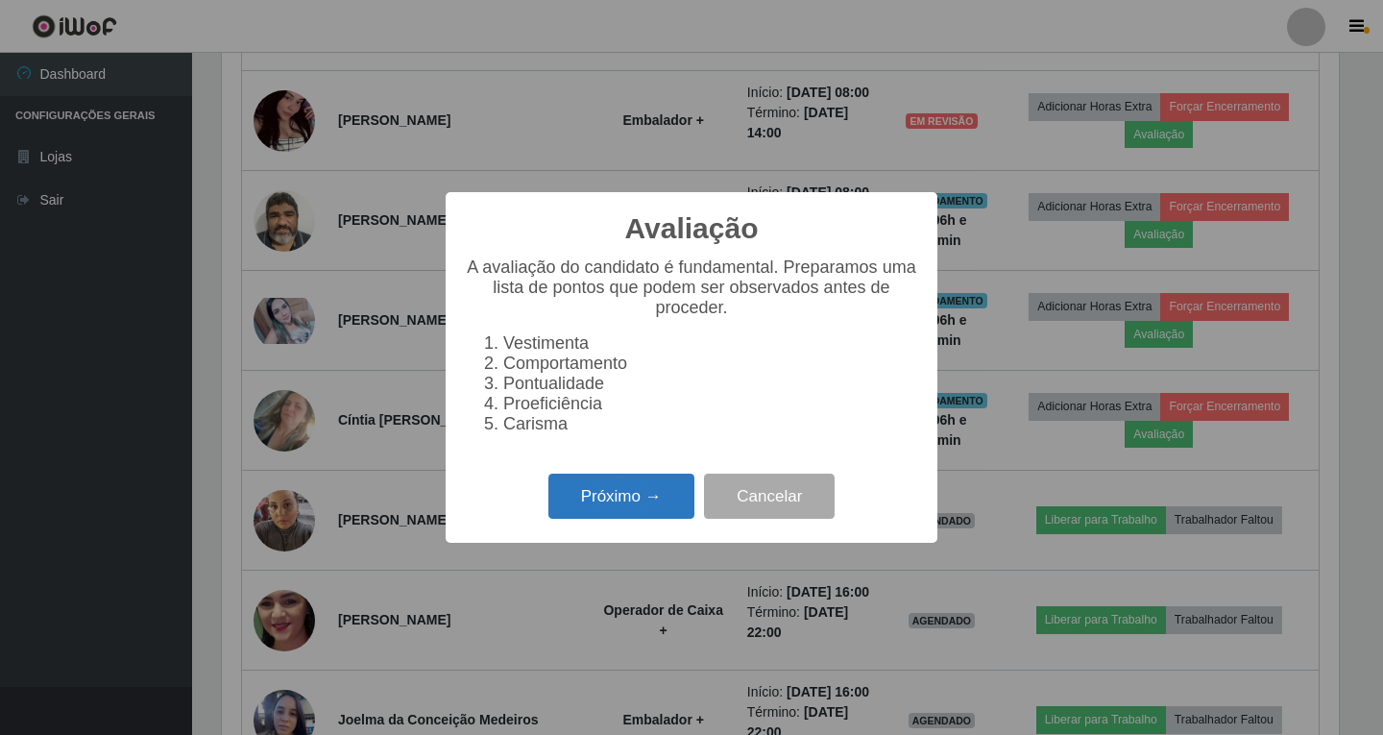
click at [608, 515] on button "Próximo →" at bounding box center [622, 496] width 146 height 45
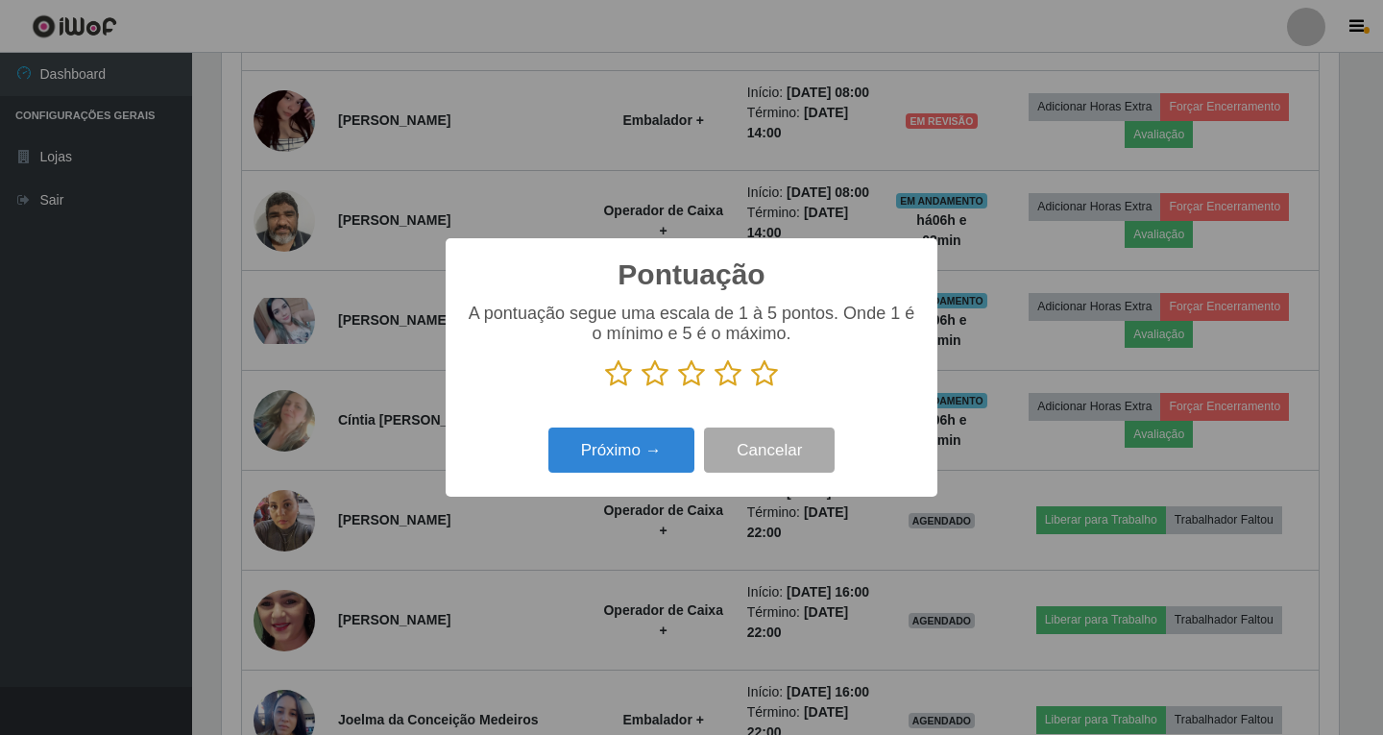
click at [730, 373] on icon at bounding box center [728, 373] width 27 height 29
click at [715, 388] on input "radio" at bounding box center [715, 388] width 0 height 0
click at [636, 453] on button "Próximo →" at bounding box center [622, 450] width 146 height 45
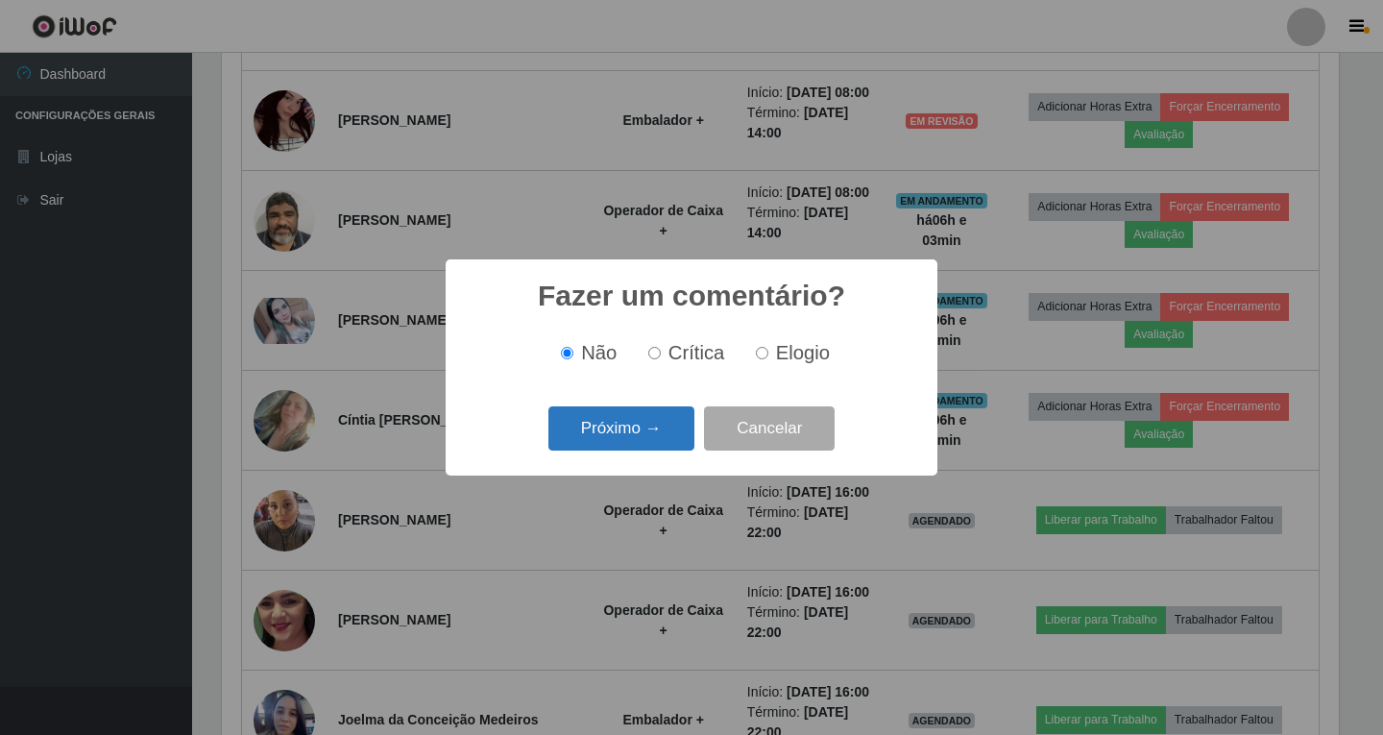
click at [642, 438] on button "Próximo →" at bounding box center [622, 428] width 146 height 45
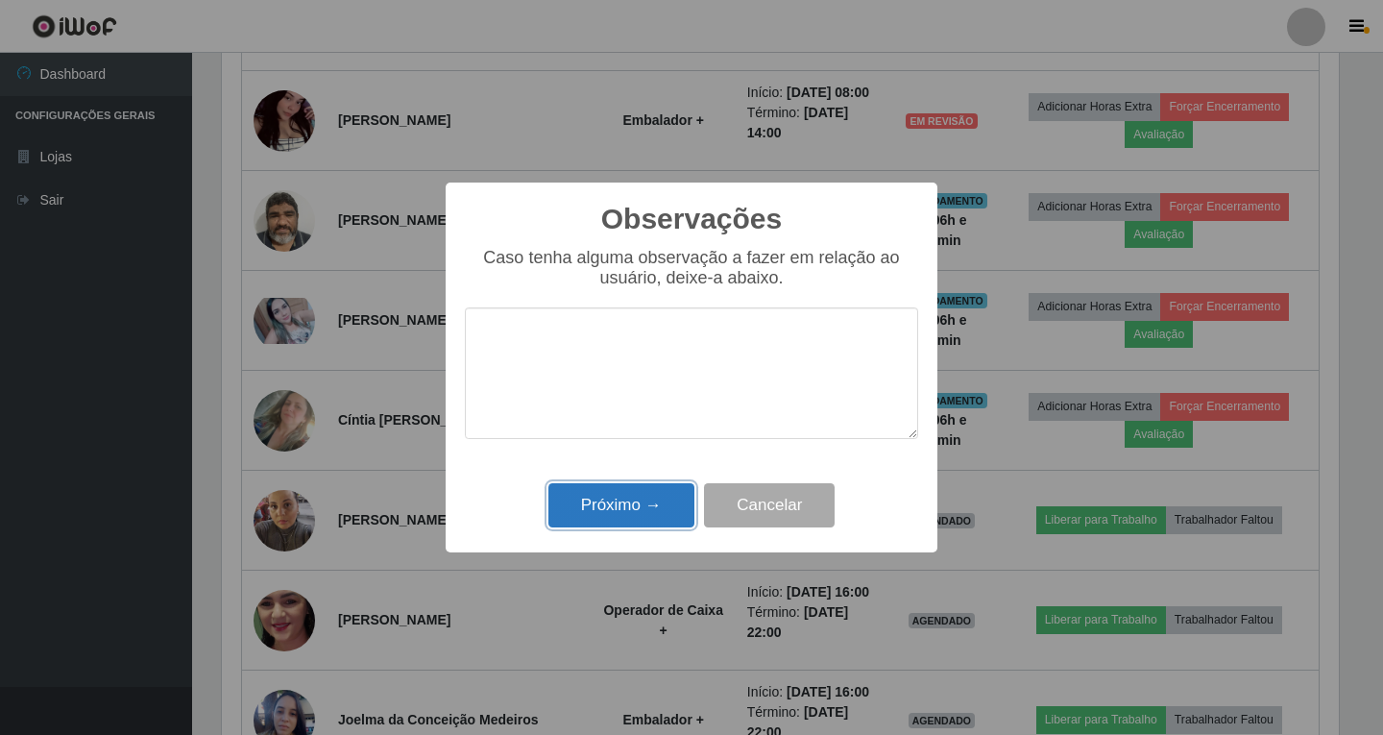
click at [624, 517] on button "Próximo →" at bounding box center [622, 505] width 146 height 45
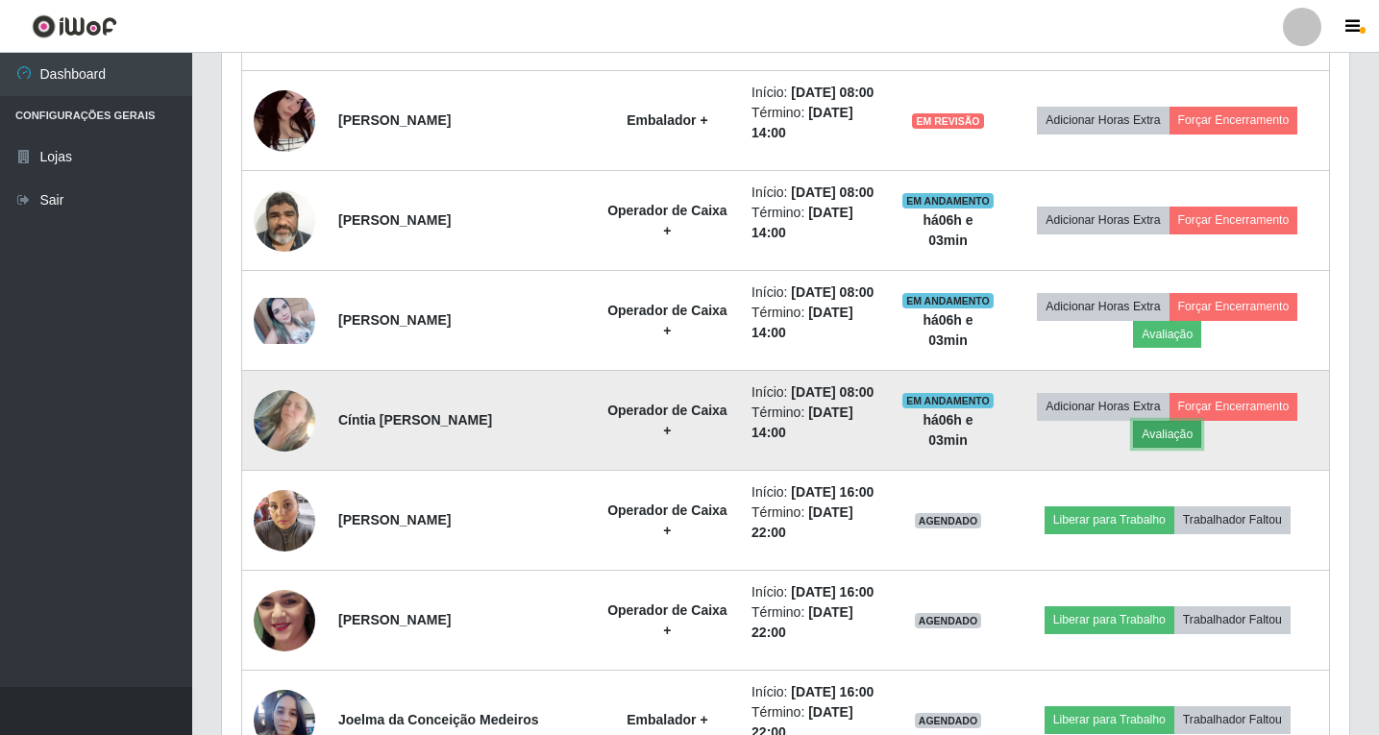
click at [1179, 448] on button "Avaliação" at bounding box center [1167, 434] width 68 height 27
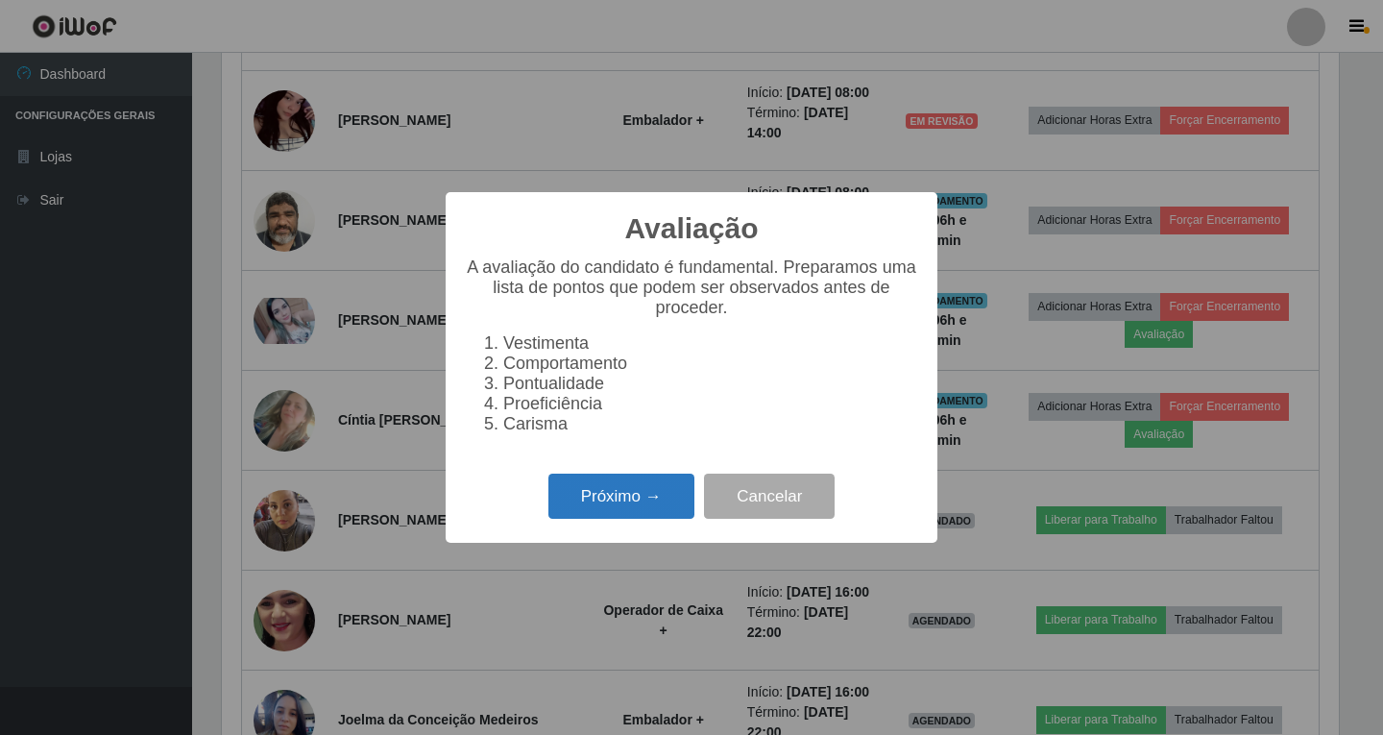
click at [638, 500] on button "Próximo →" at bounding box center [622, 496] width 146 height 45
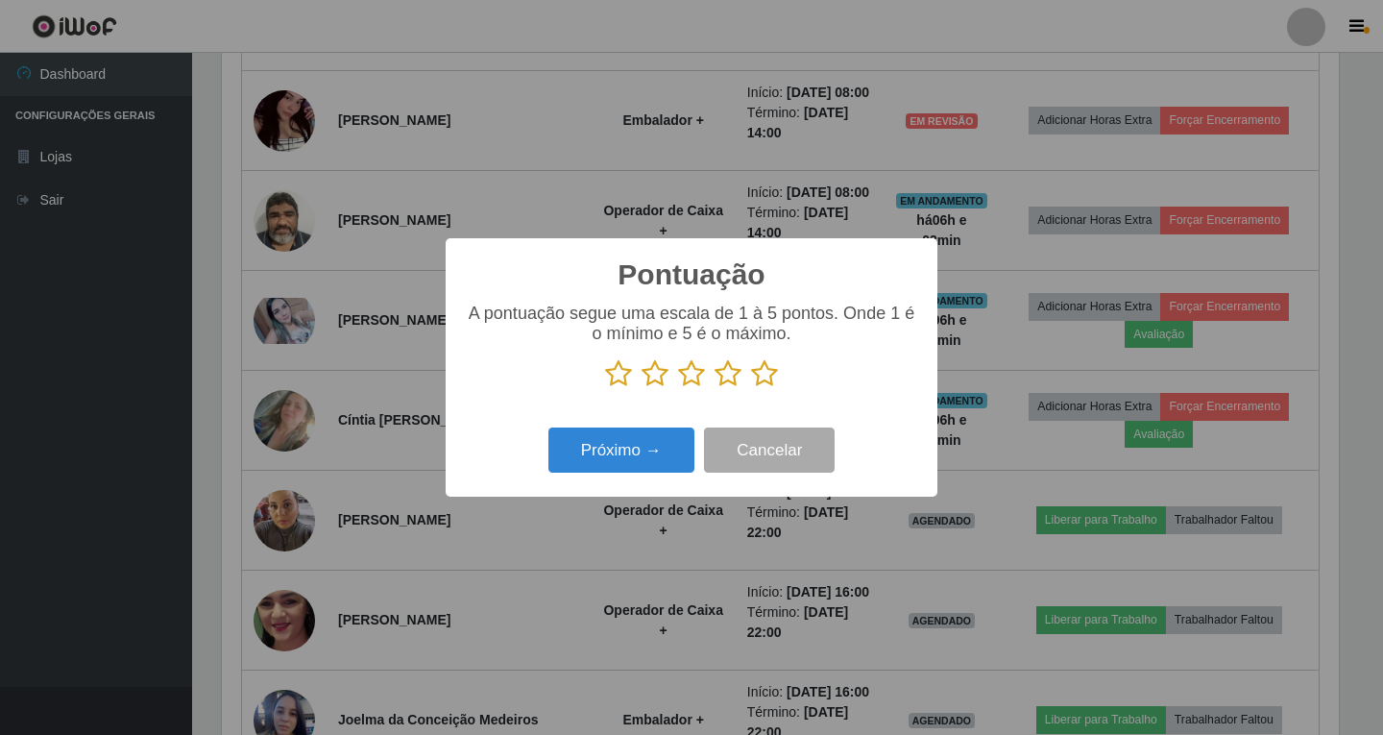
click at [731, 374] on icon at bounding box center [728, 373] width 27 height 29
click at [715, 388] on input "radio" at bounding box center [715, 388] width 0 height 0
click at [638, 454] on button "Próximo →" at bounding box center [622, 450] width 146 height 45
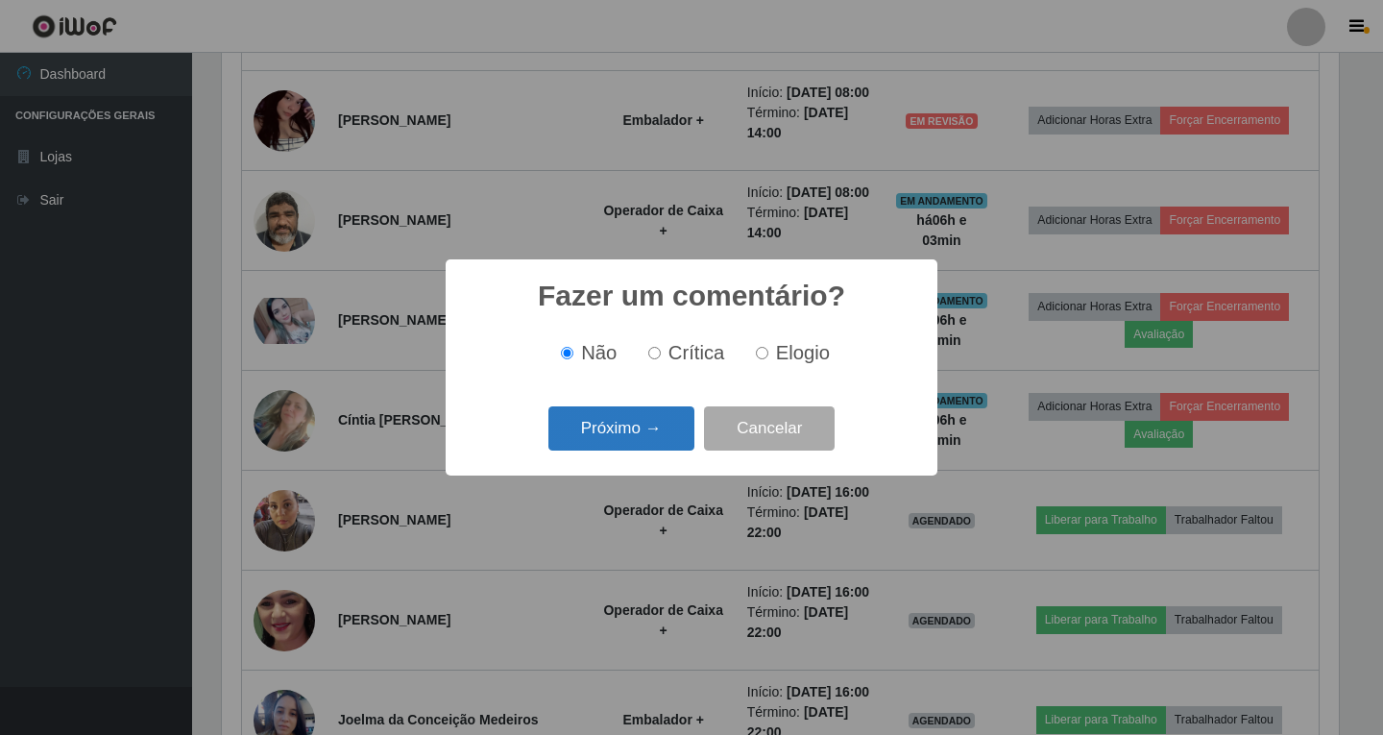
click at [646, 433] on button "Próximo →" at bounding box center [622, 428] width 146 height 45
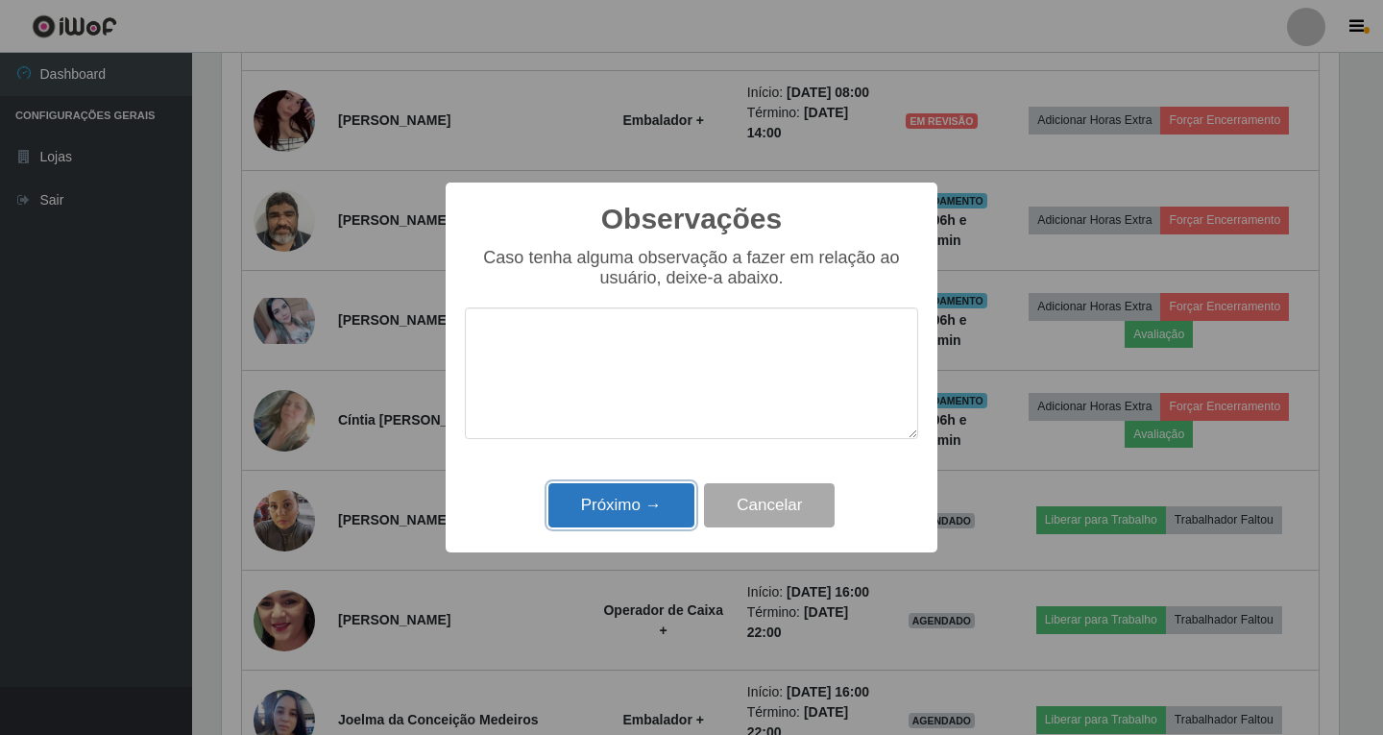
click at [640, 510] on button "Próximo →" at bounding box center [622, 505] width 146 height 45
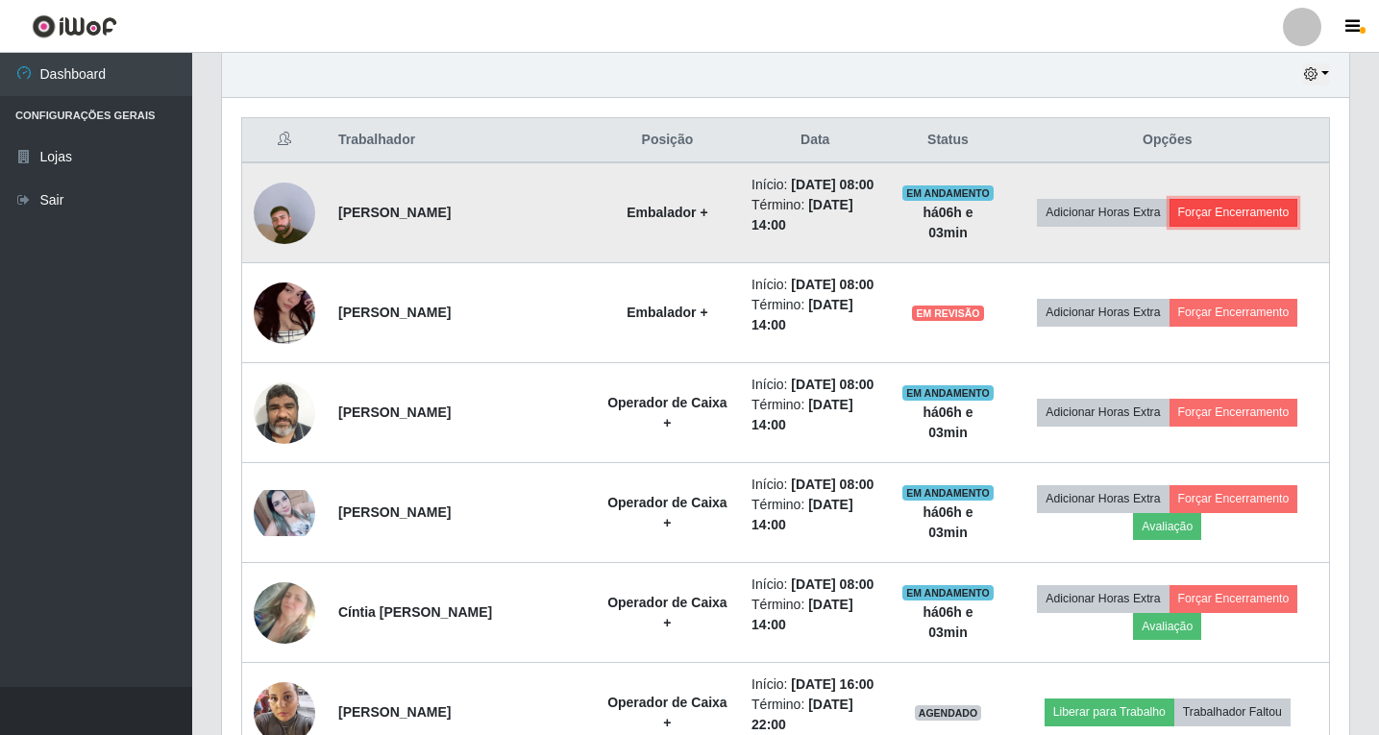
click at [1288, 224] on button "Forçar Encerramento" at bounding box center [1233, 212] width 129 height 27
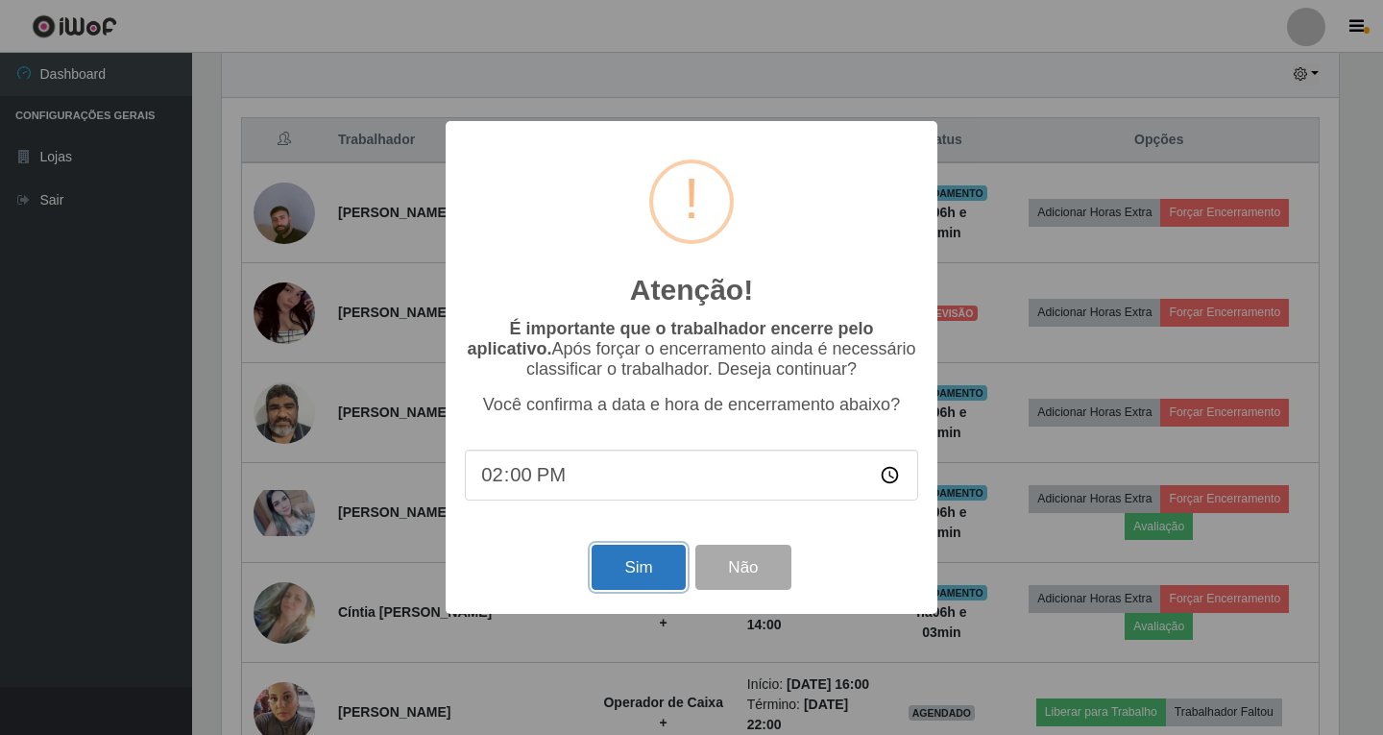
click at [645, 562] on button "Sim" at bounding box center [638, 567] width 93 height 45
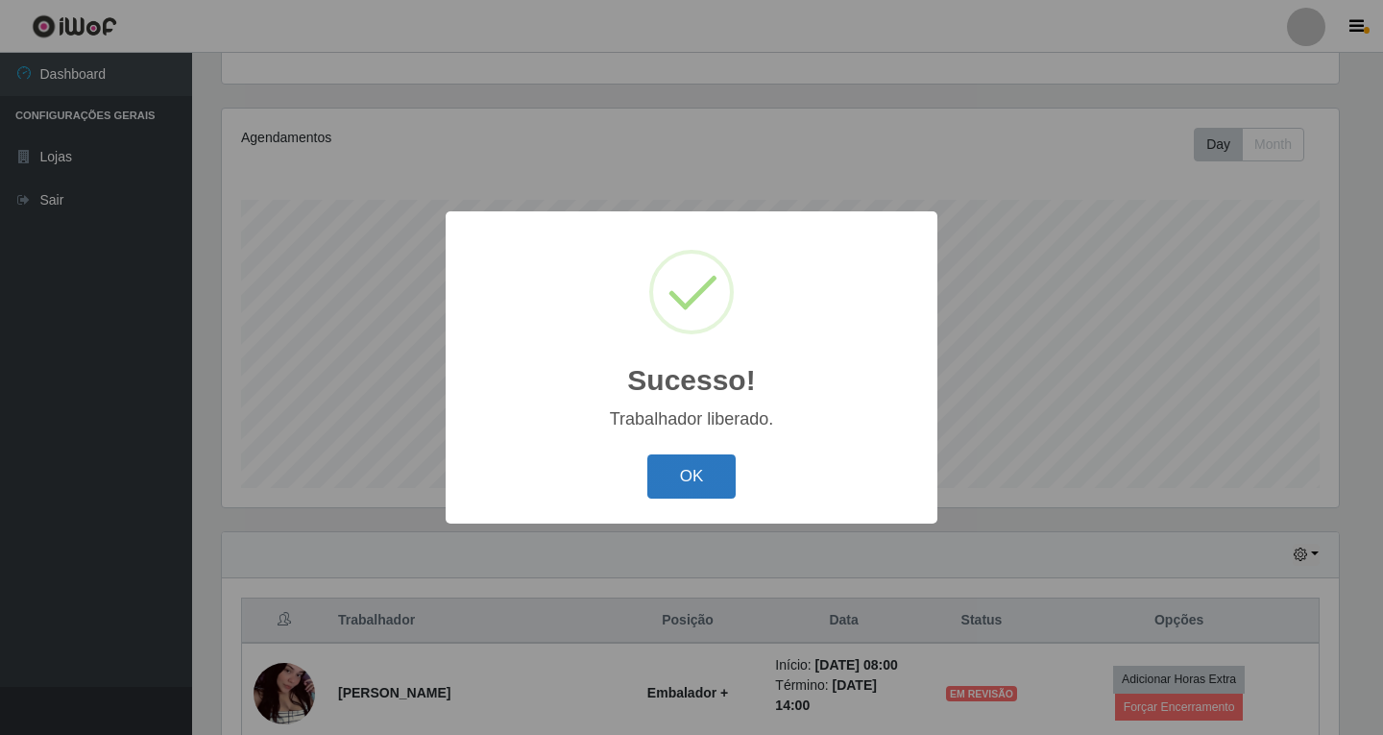
drag, startPoint x: 690, startPoint y: 469, endPoint x: 722, endPoint y: 461, distance: 33.6
click at [690, 468] on button "OK" at bounding box center [692, 476] width 89 height 45
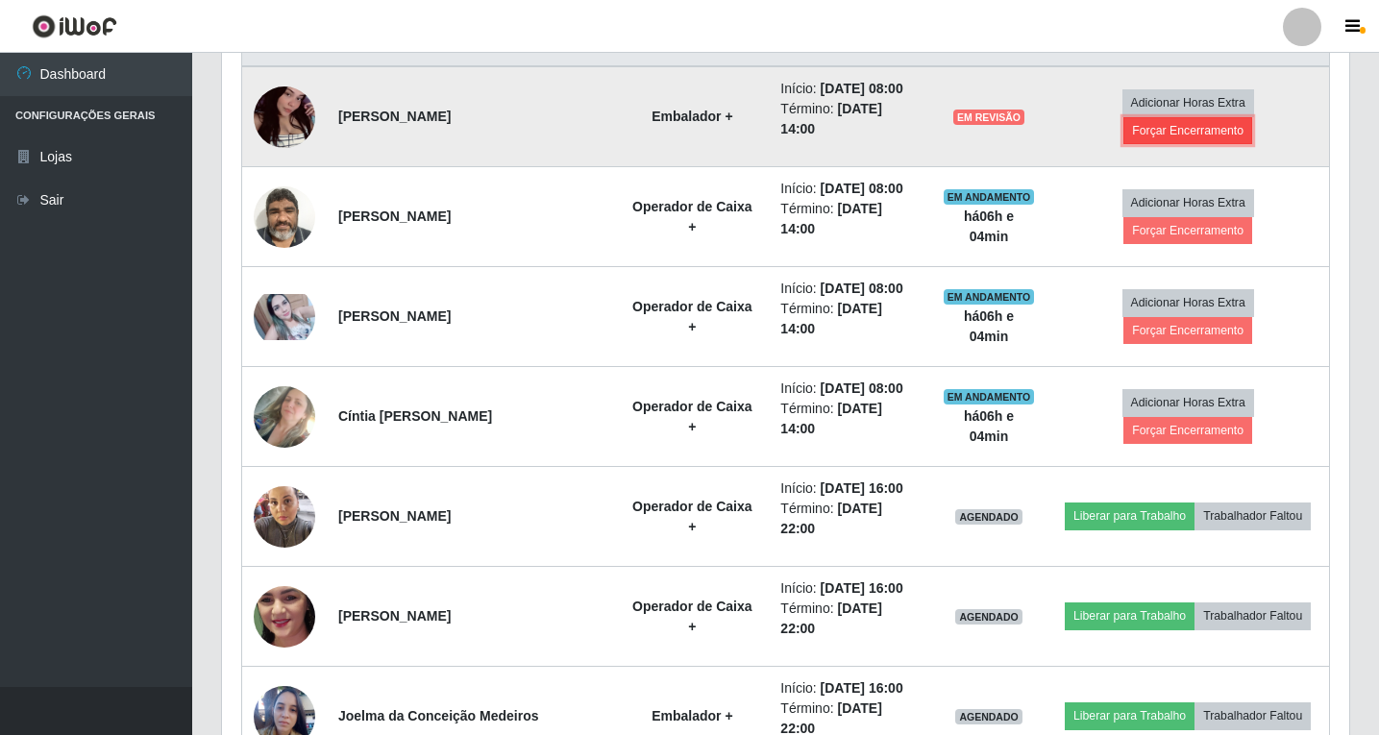
click at [1223, 141] on button "Forçar Encerramento" at bounding box center [1187, 130] width 129 height 27
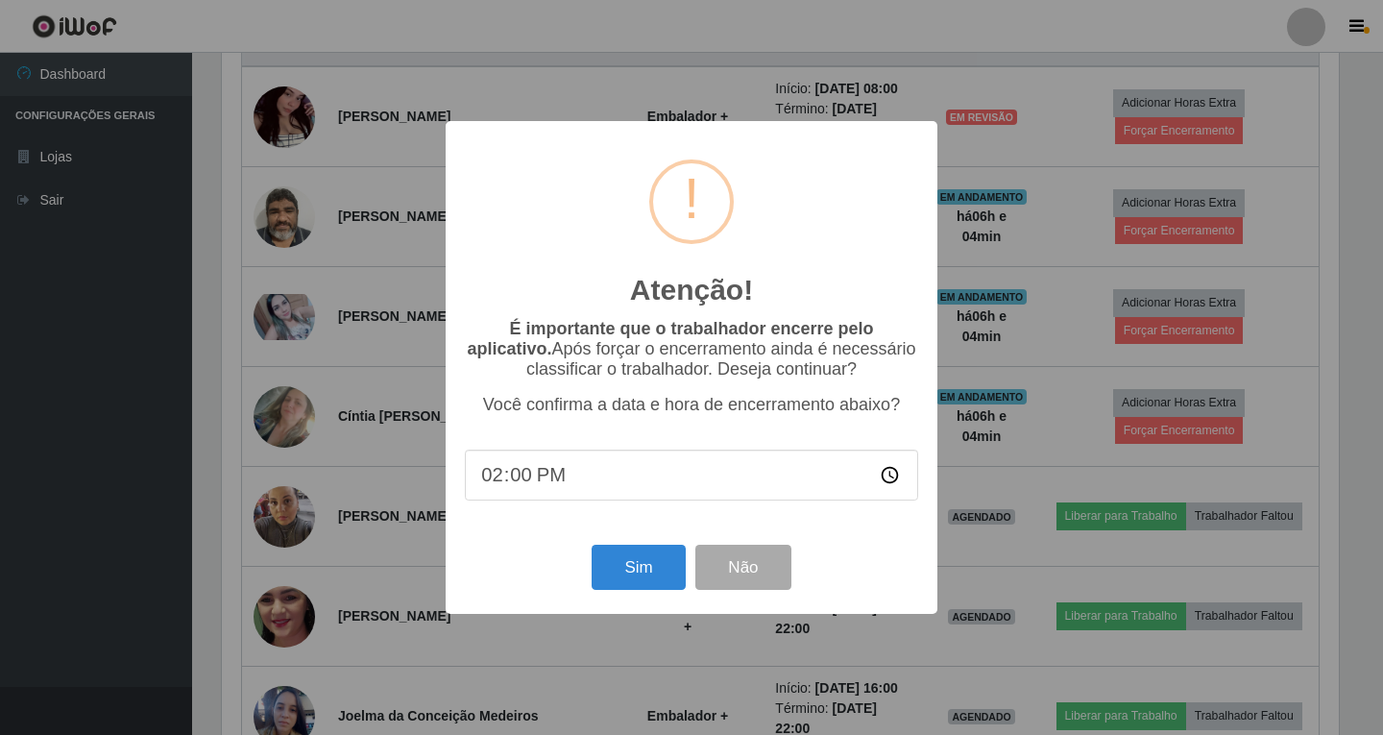
click at [962, 537] on div "Atenção! × É importante que o trabalhador encerre pelo aplicativo. Após forçar …" at bounding box center [691, 367] width 1383 height 735
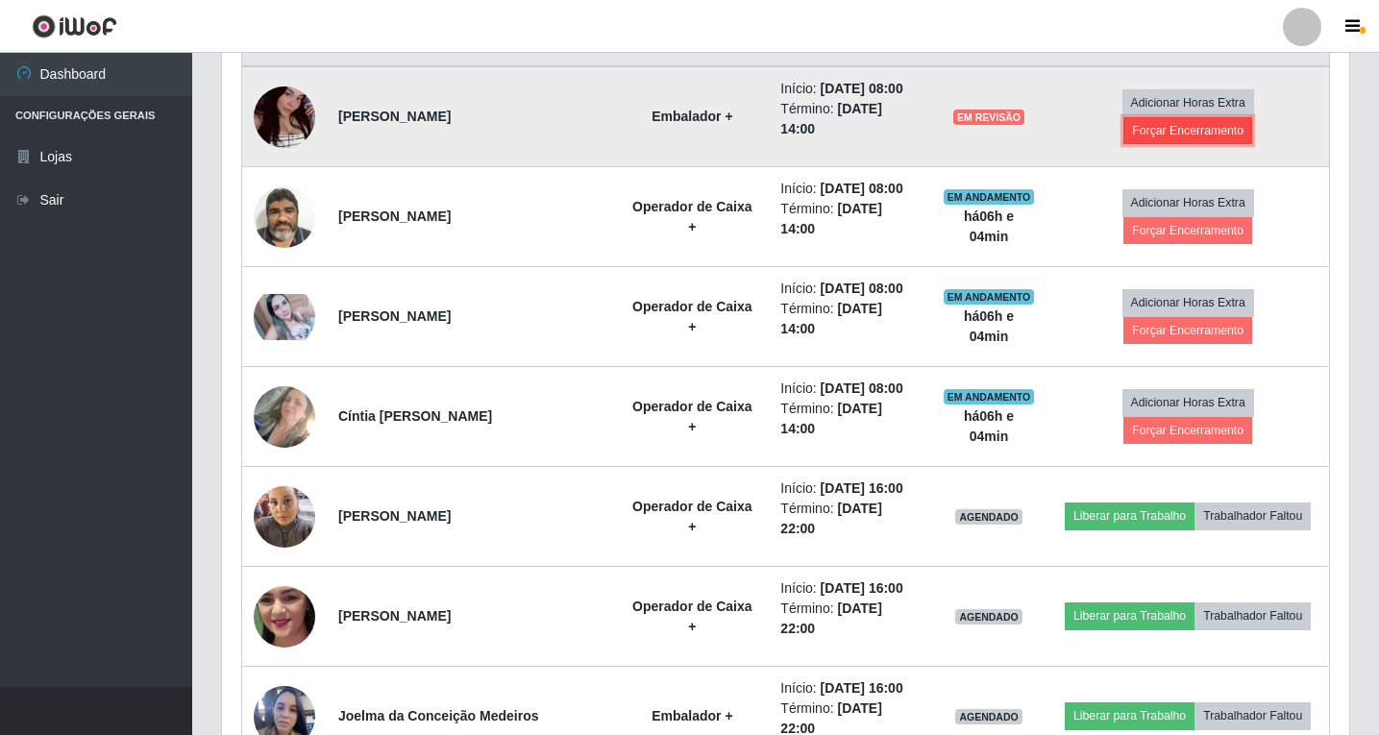
click at [1229, 140] on button "Forçar Encerramento" at bounding box center [1187, 130] width 129 height 27
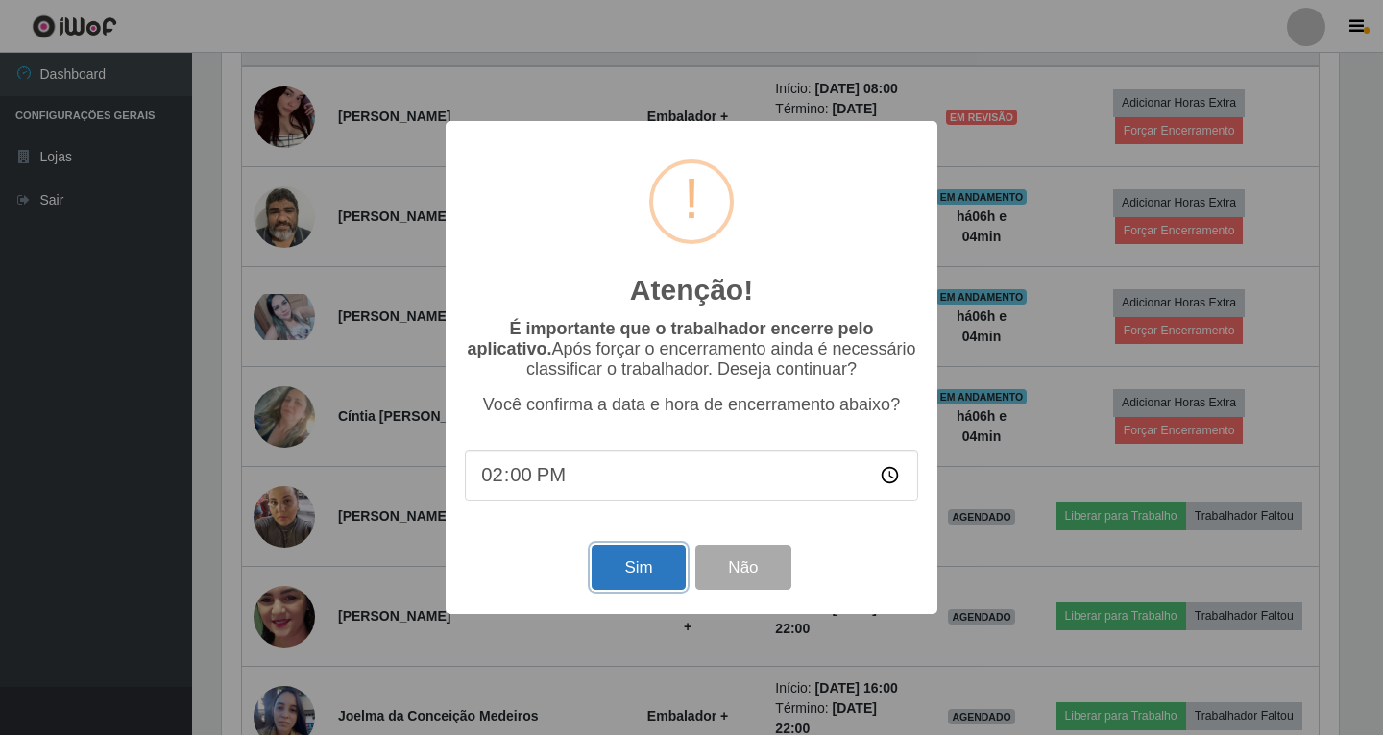
click at [647, 565] on button "Sim" at bounding box center [638, 567] width 93 height 45
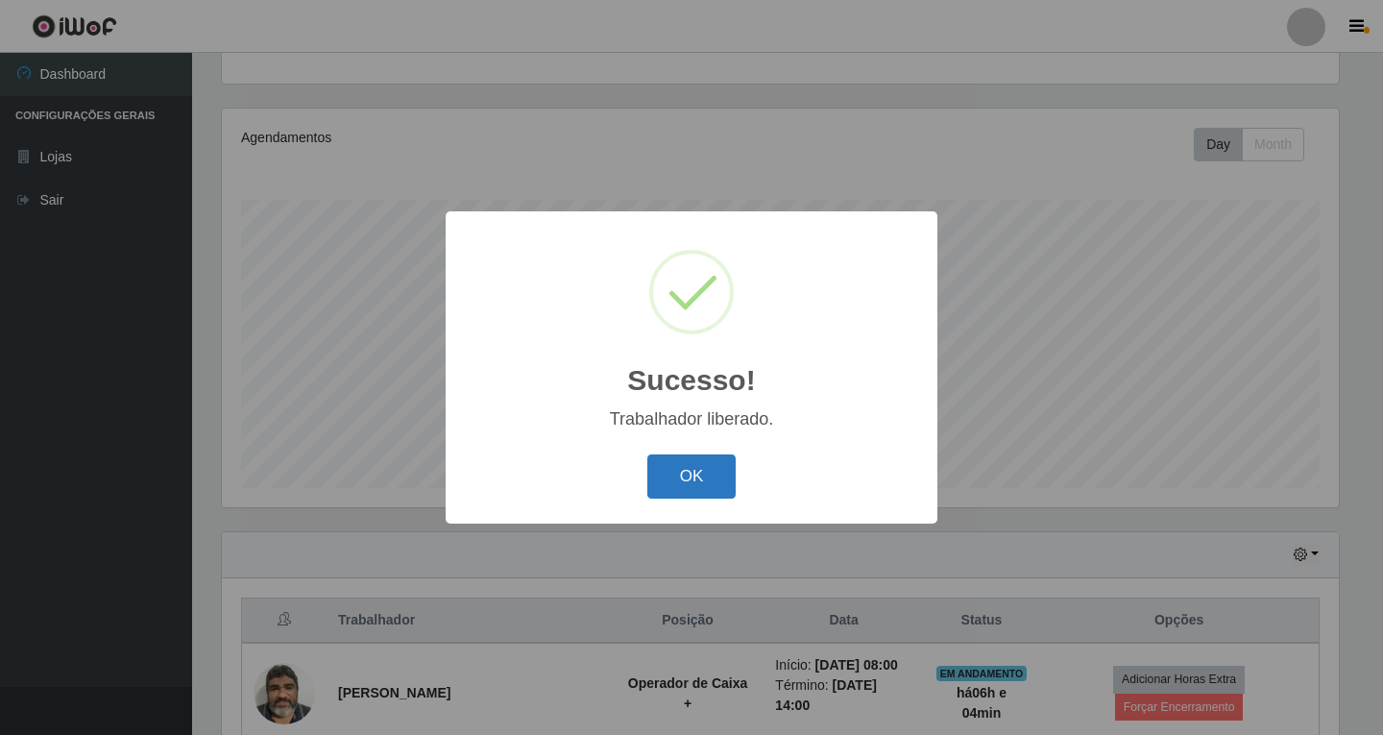
click at [698, 486] on button "OK" at bounding box center [692, 476] width 89 height 45
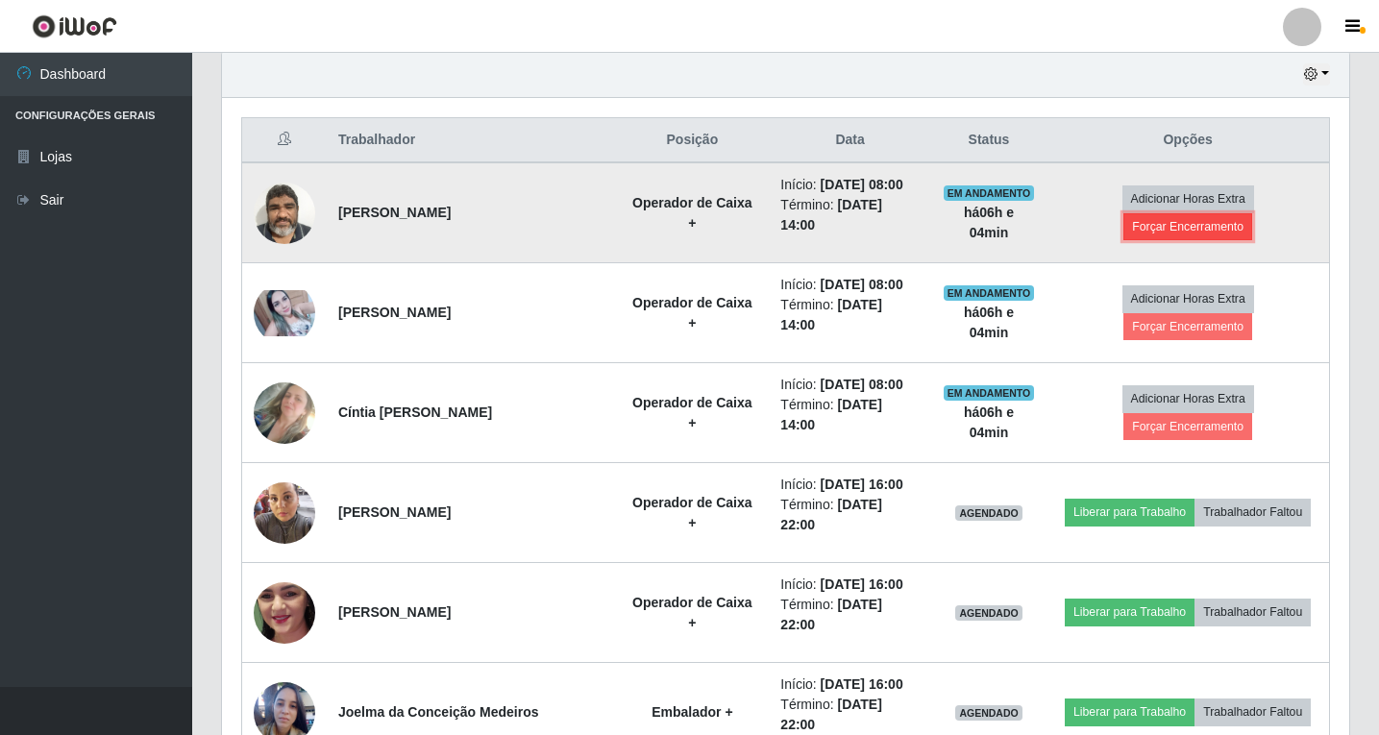
click at [1224, 240] on button "Forçar Encerramento" at bounding box center [1187, 226] width 129 height 27
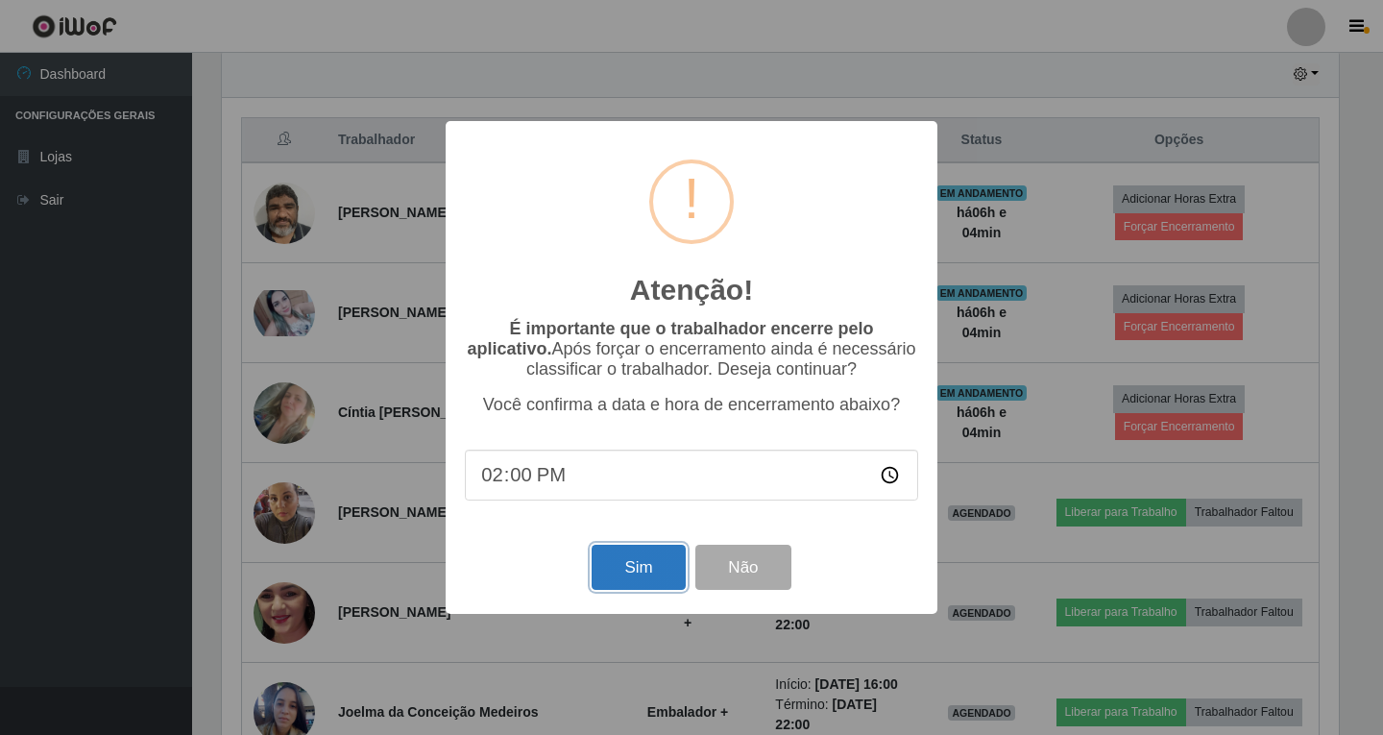
click at [645, 570] on button "Sim" at bounding box center [638, 567] width 93 height 45
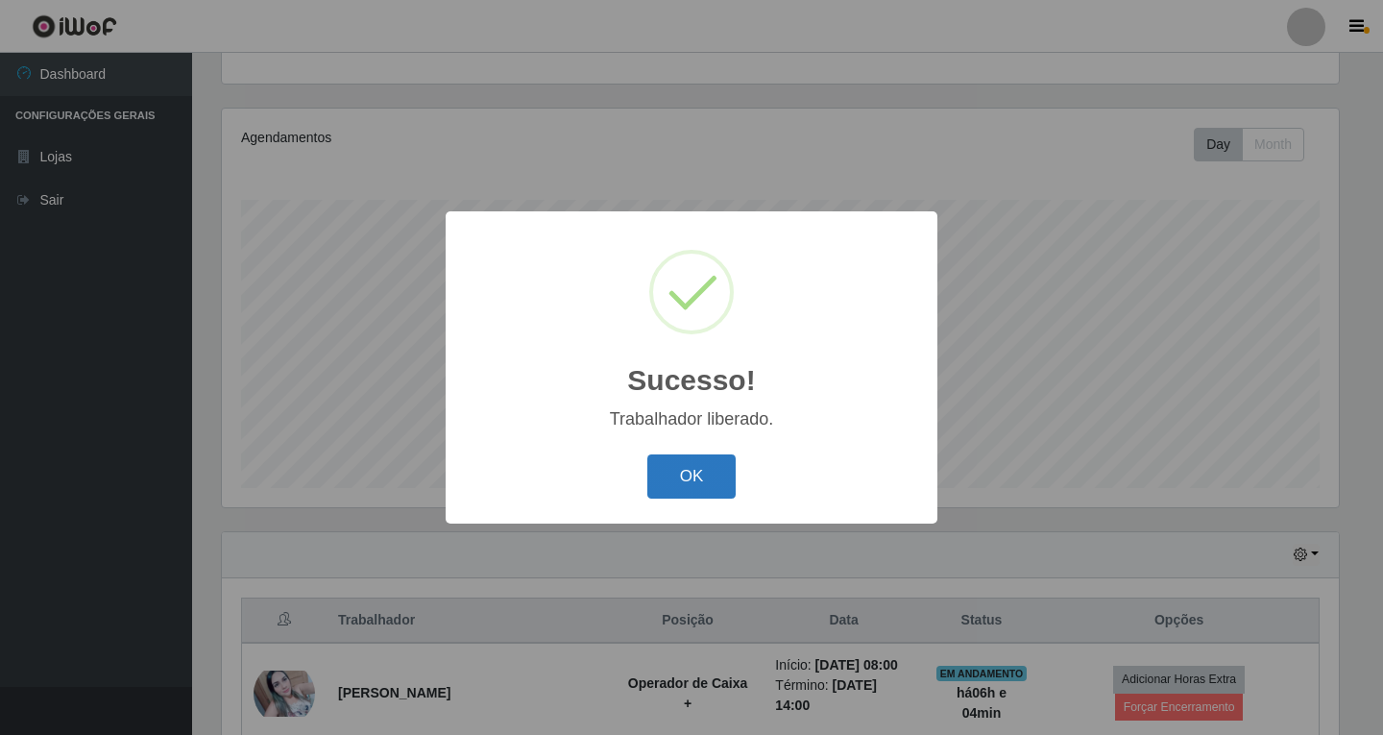
click at [686, 489] on button "OK" at bounding box center [692, 476] width 89 height 45
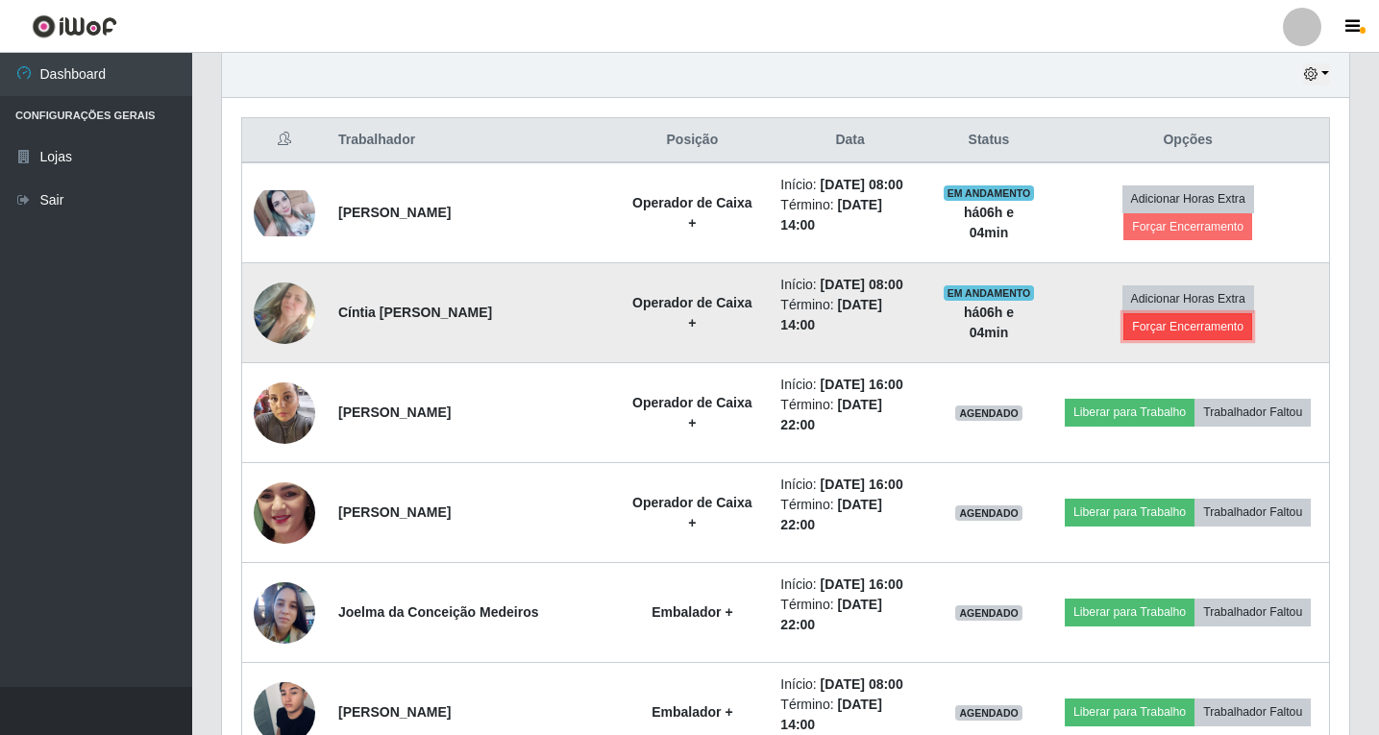
click at [1197, 340] on button "Forçar Encerramento" at bounding box center [1187, 326] width 129 height 27
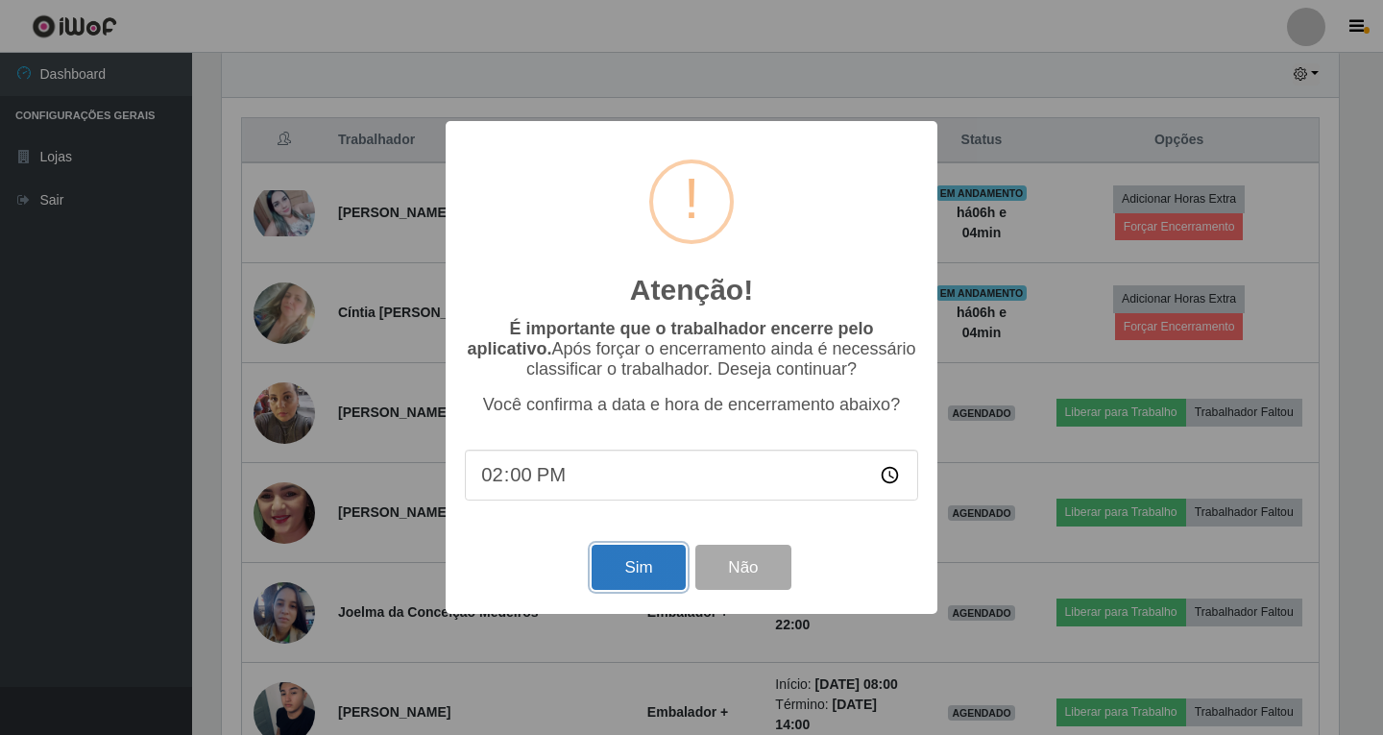
click at [616, 570] on button "Sim" at bounding box center [638, 567] width 93 height 45
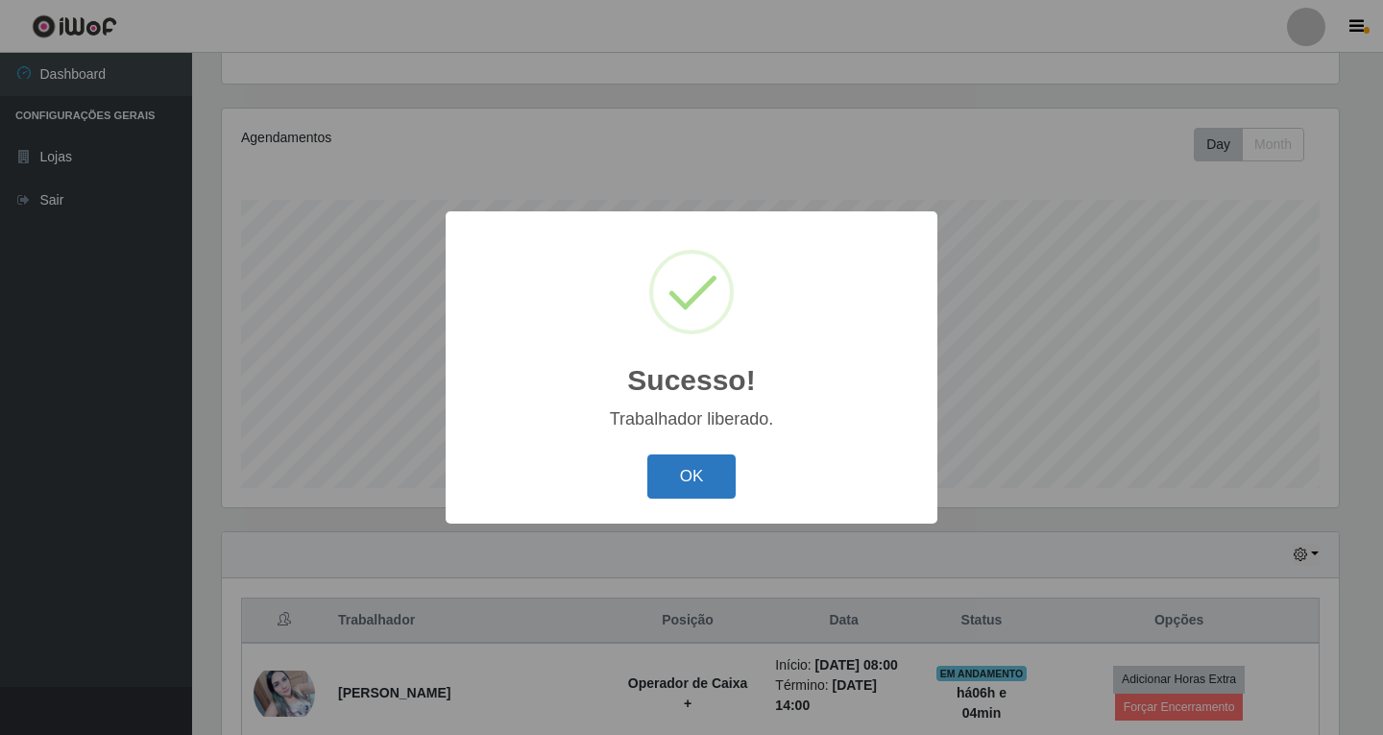
click at [691, 484] on button "OK" at bounding box center [692, 476] width 89 height 45
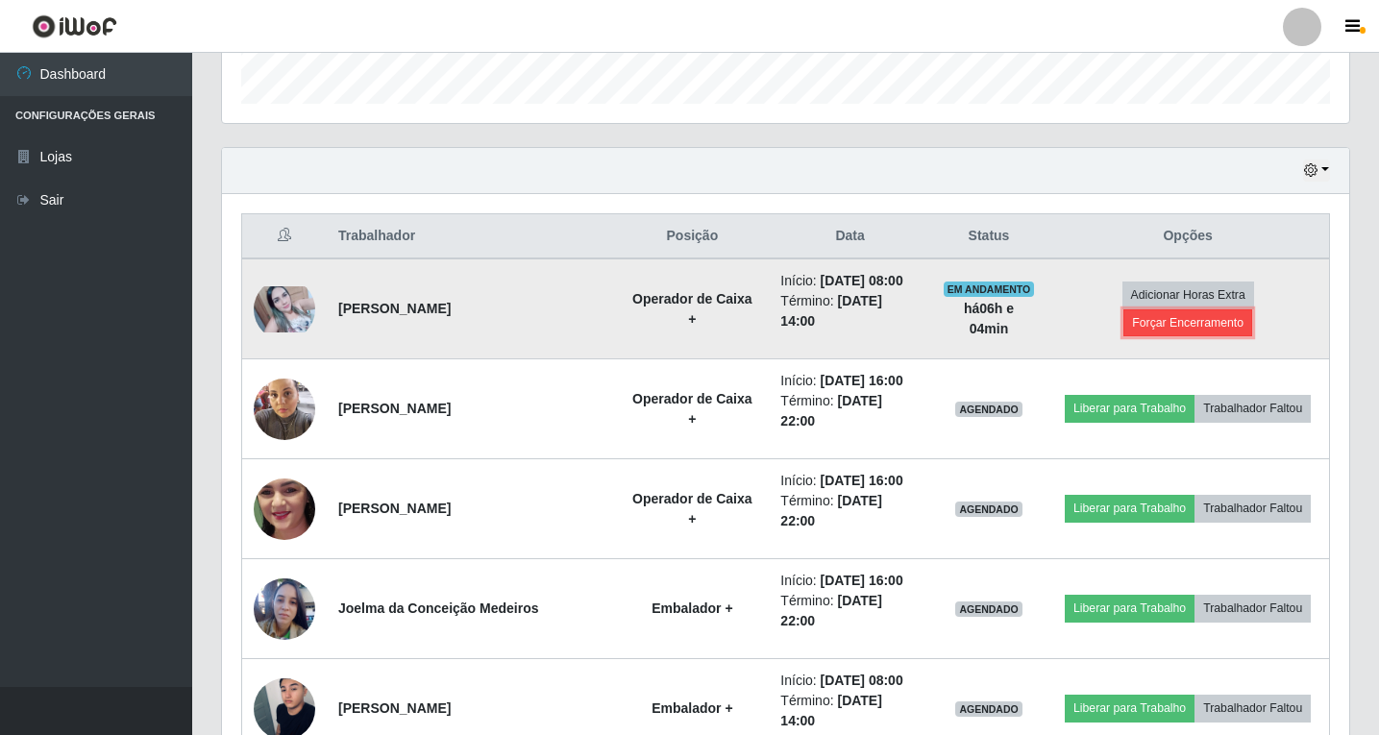
click at [1175, 335] on button "Forçar Encerramento" at bounding box center [1187, 322] width 129 height 27
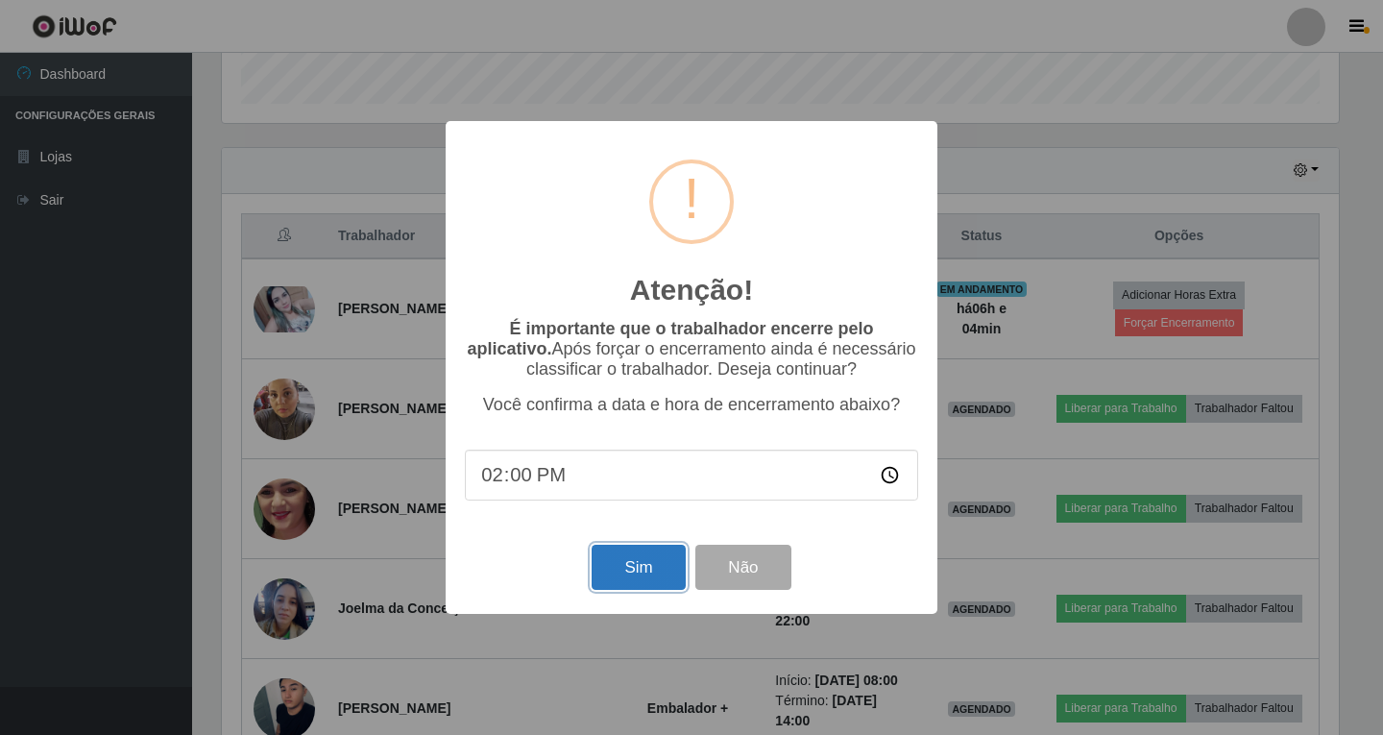
click at [641, 562] on button "Sim" at bounding box center [638, 567] width 93 height 45
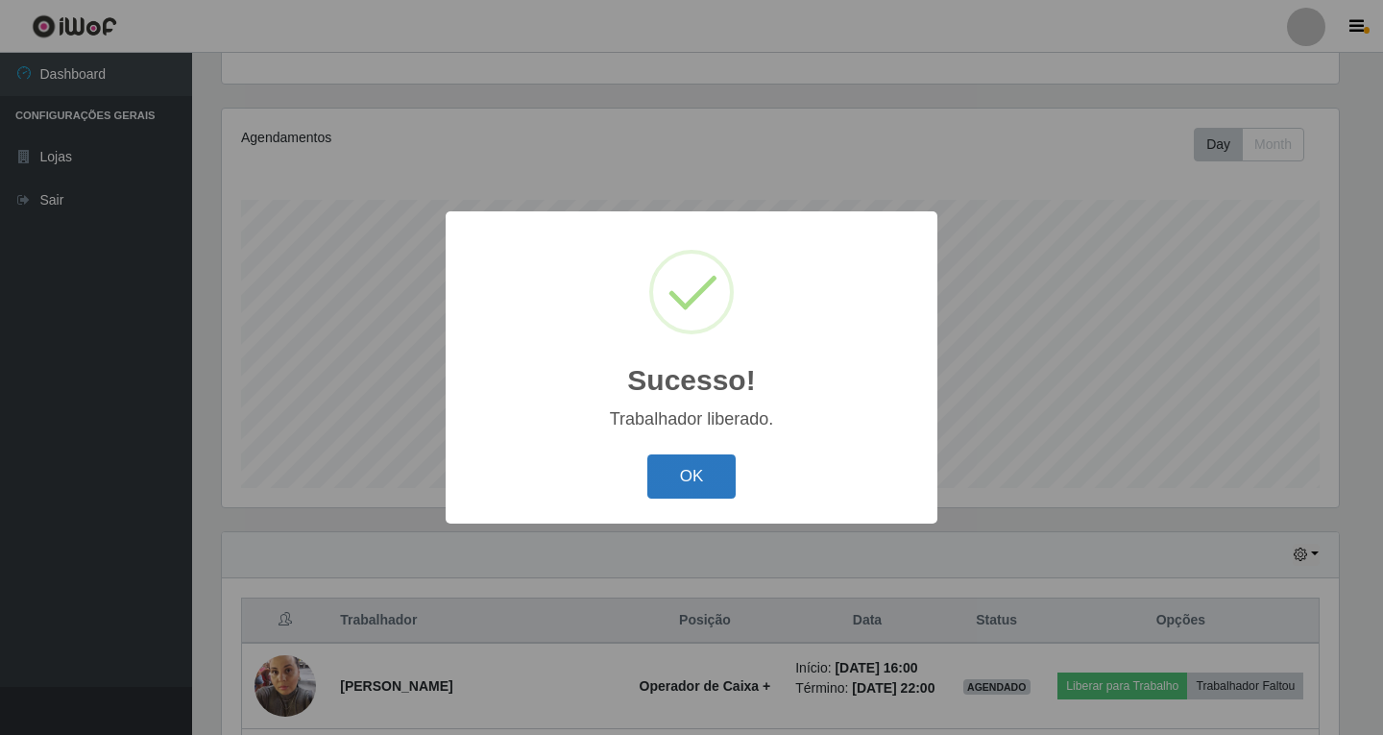
click at [688, 456] on button "OK" at bounding box center [692, 476] width 89 height 45
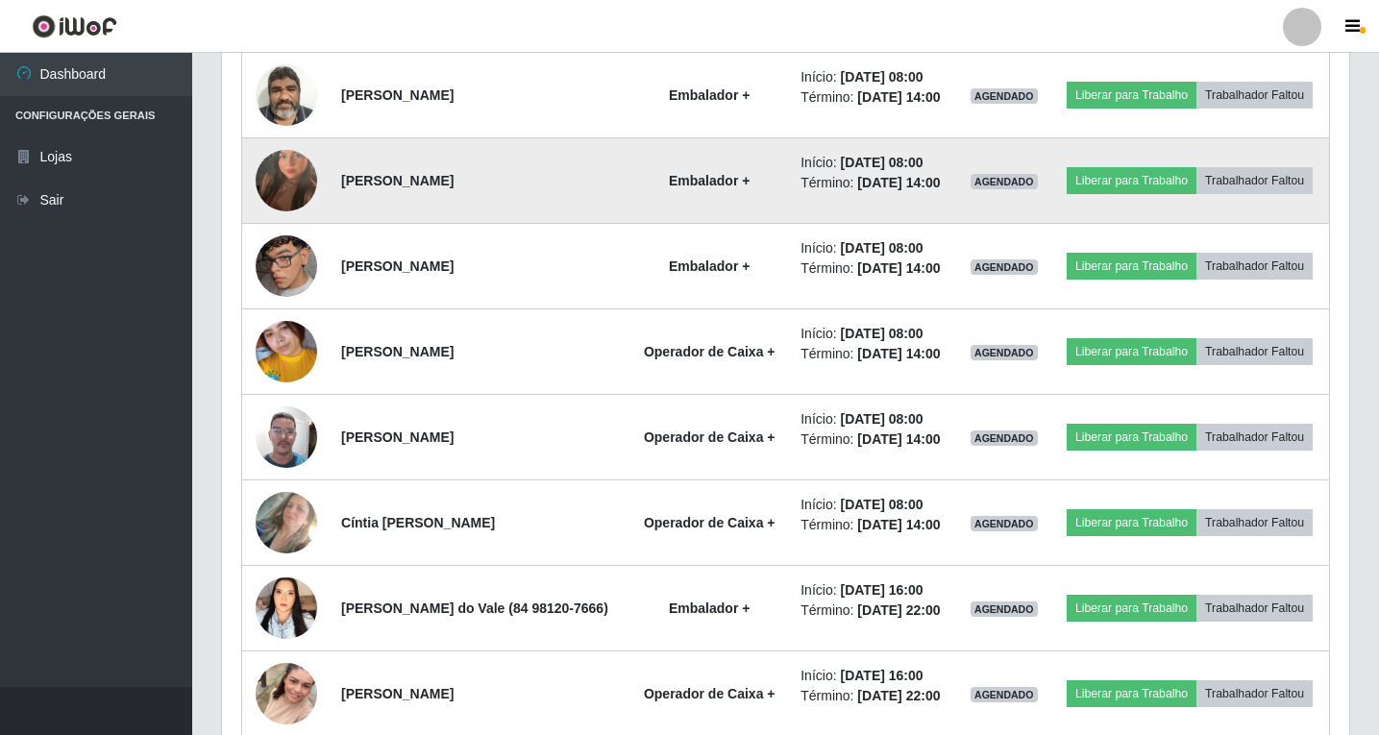
scroll to position [1825, 0]
